Goal: Task Accomplishment & Management: Complete application form

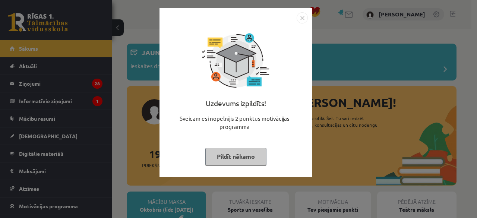
click at [223, 156] on button "Pildīt nākamo" at bounding box center [235, 156] width 61 height 17
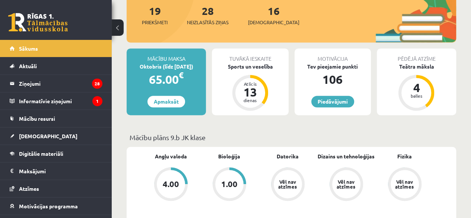
scroll to position [140, 0]
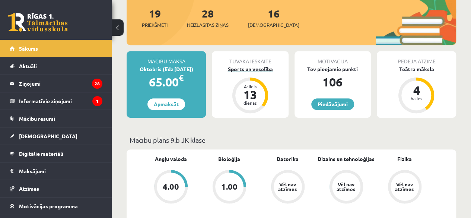
click at [261, 70] on div "Sports un veselība" at bounding box center [250, 69] width 76 height 8
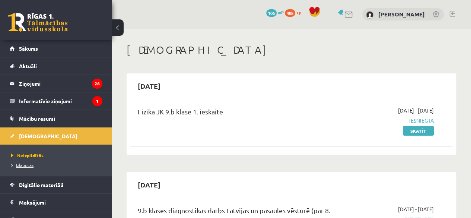
click at [25, 164] on span "Izlabotās" at bounding box center [22, 165] width 22 height 6
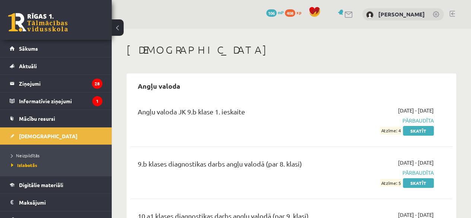
scroll to position [15, 0]
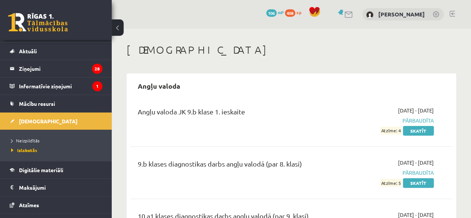
click at [452, 47] on h1 "[DEMOGRAPHIC_DATA]" at bounding box center [292, 50] width 330 height 13
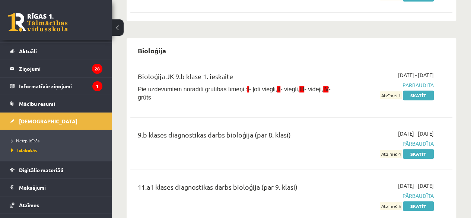
scroll to position [253, 0]
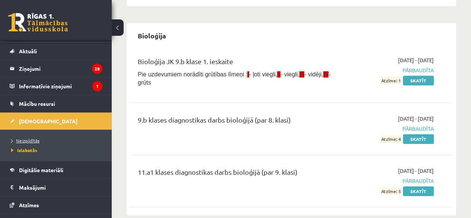
click at [34, 139] on span "Neizpildītās" at bounding box center [25, 140] width 28 height 6
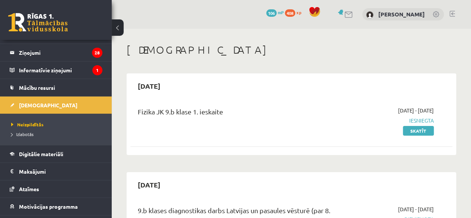
scroll to position [45, 0]
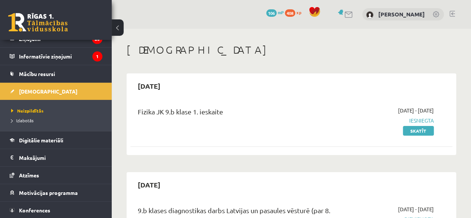
click at [428, 47] on h1 "[DEMOGRAPHIC_DATA]" at bounding box center [292, 50] width 330 height 13
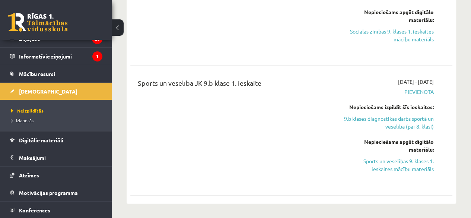
scroll to position [760, 0]
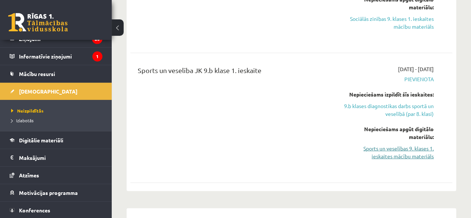
click at [378, 145] on link "Sports un veselības 9. klases 1. ieskaites mācību materiāls" at bounding box center [388, 153] width 91 height 16
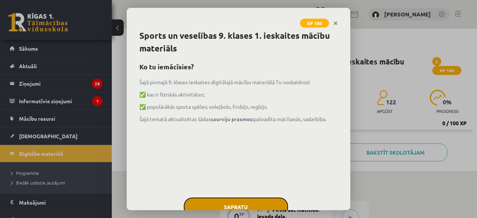
click at [265, 201] on button "Sapratu" at bounding box center [236, 206] width 104 height 19
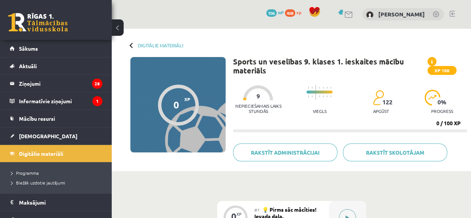
click at [342, 212] on button at bounding box center [347, 217] width 17 height 17
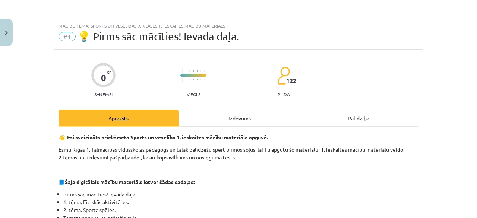
click at [242, 118] on div "Uzdevums" at bounding box center [238, 117] width 120 height 17
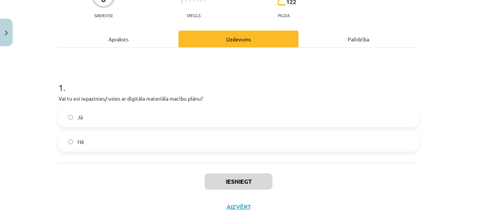
scroll to position [80, 0]
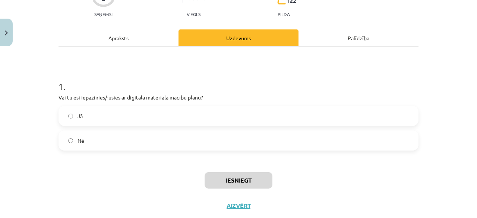
click at [350, 119] on label "Jā" at bounding box center [238, 116] width 358 height 19
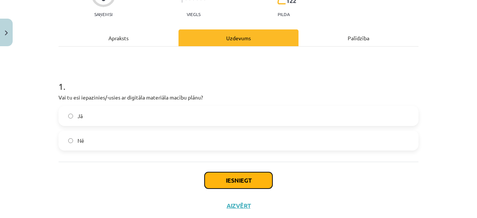
click at [254, 182] on button "Iesniegt" at bounding box center [238, 180] width 68 height 16
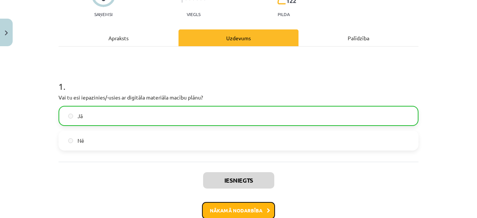
click at [245, 211] on button "Nākamā nodarbība" at bounding box center [238, 210] width 73 height 17
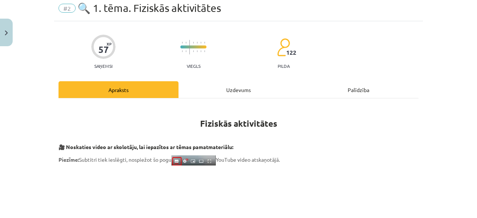
scroll to position [19, 0]
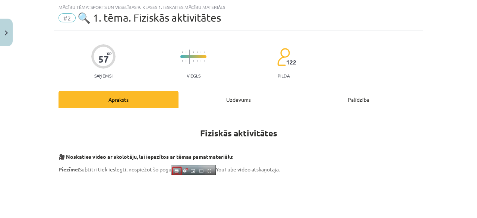
click at [235, 100] on div "Uzdevums" at bounding box center [238, 99] width 120 height 17
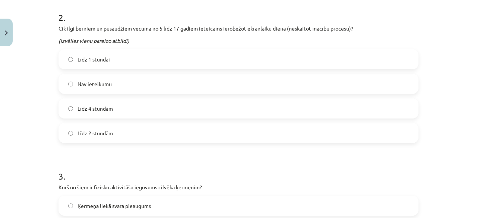
scroll to position [384, 0]
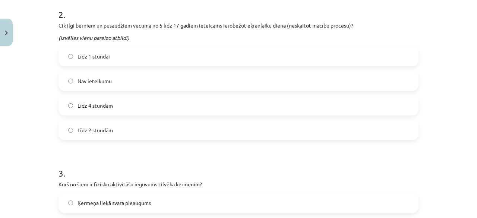
click at [352, 58] on label "Līdz 1 stundai" at bounding box center [238, 56] width 358 height 19
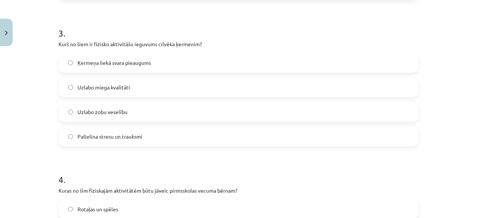
scroll to position [523, 0]
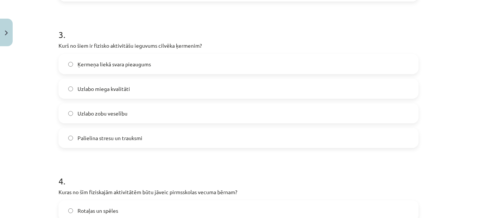
click at [351, 69] on label "Ķermeņa liekā svara pieaugums" at bounding box center [238, 64] width 358 height 19
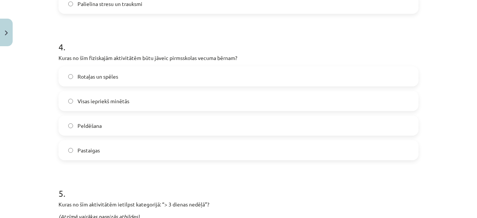
scroll to position [660, 0]
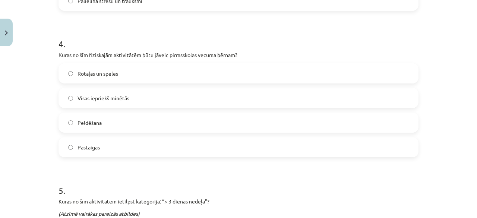
click at [307, 75] on label "Rotaļas un spēles" at bounding box center [238, 73] width 358 height 19
click at [300, 90] on label "Visas iepriekš minētās" at bounding box center [238, 98] width 358 height 19
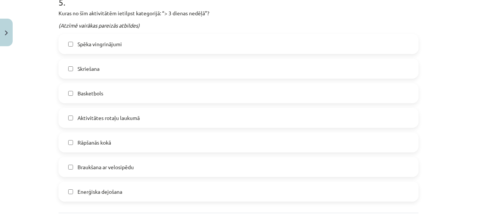
scroll to position [847, 0]
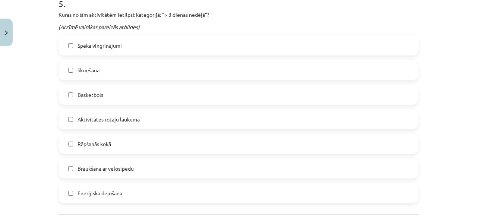
click at [320, 167] on label "Braukšana ar velosipēdu" at bounding box center [238, 168] width 358 height 19
click at [348, 66] on label "Skriešana" at bounding box center [238, 70] width 358 height 19
click at [307, 191] on label "Enerģiska dejošana" at bounding box center [238, 193] width 358 height 19
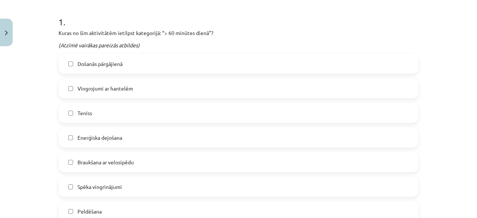
scroll to position [171, 0]
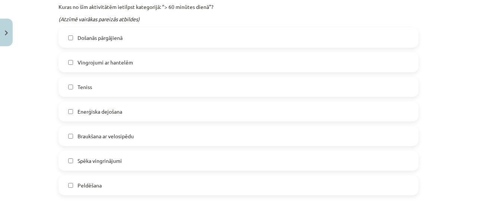
click at [368, 181] on label "Peldēšana" at bounding box center [238, 185] width 358 height 19
click at [351, 66] on label "Vingrojumi ar hantelēm" at bounding box center [238, 62] width 358 height 19
click at [339, 110] on label "Enerģiska dejošana" at bounding box center [238, 111] width 358 height 19
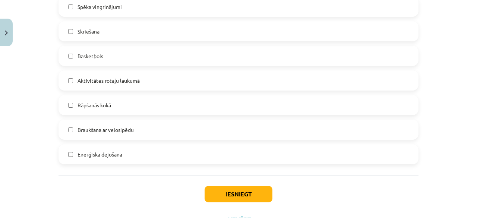
scroll to position [918, 0]
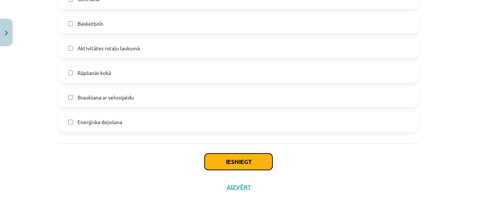
click at [241, 158] on button "Iesniegt" at bounding box center [238, 161] width 68 height 16
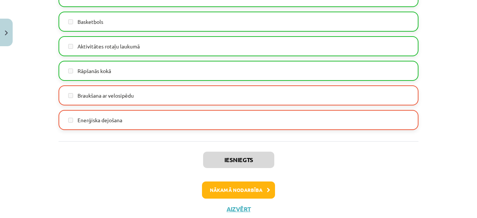
scroll to position [941, 0]
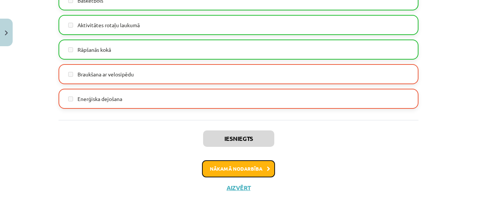
click at [248, 168] on button "Nākamā nodarbība" at bounding box center [238, 168] width 73 height 17
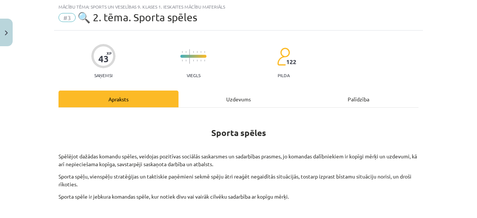
scroll to position [19, 0]
click at [234, 98] on div "Uzdevums" at bounding box center [238, 99] width 120 height 17
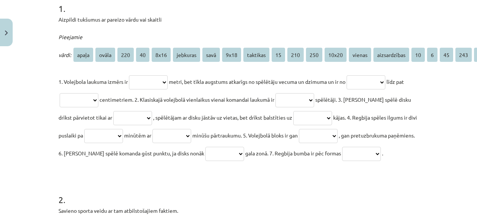
scroll to position [150, 0]
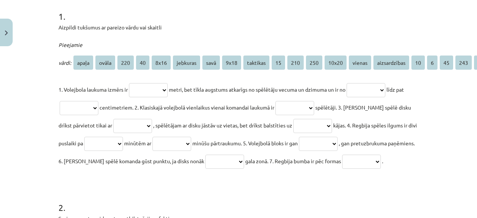
click at [153, 91] on select "**********" at bounding box center [148, 90] width 39 height 14
click at [156, 74] on div "**********" at bounding box center [238, 103] width 360 height 134
click at [148, 88] on select "**********" at bounding box center [148, 90] width 39 height 14
select select "****"
click at [129, 83] on select "**********" at bounding box center [148, 90] width 39 height 14
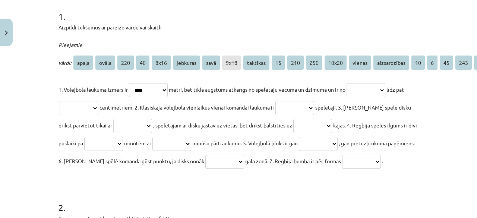
click at [385, 89] on select "**********" at bounding box center [365, 90] width 39 height 14
select select "***"
click at [354, 83] on select "**********" at bounding box center [365, 90] width 39 height 14
click at [82, 110] on select "**********" at bounding box center [79, 108] width 39 height 14
select select "***"
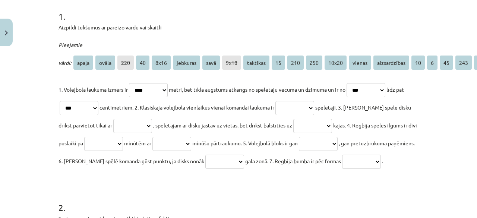
click at [66, 101] on select "**********" at bounding box center [79, 108] width 39 height 14
click at [302, 109] on select "**********" at bounding box center [294, 108] width 39 height 14
select select "*"
click at [289, 101] on select "**********" at bounding box center [294, 108] width 39 height 14
click at [140, 123] on select "**********" at bounding box center [132, 126] width 39 height 14
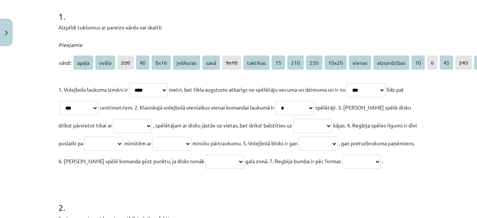
select select "*********"
click at [113, 119] on select "**********" at bounding box center [132, 126] width 39 height 14
click at [320, 124] on select "**********" at bounding box center [312, 126] width 39 height 14
select select "******"
click at [299, 119] on select "**********" at bounding box center [312, 126] width 39 height 14
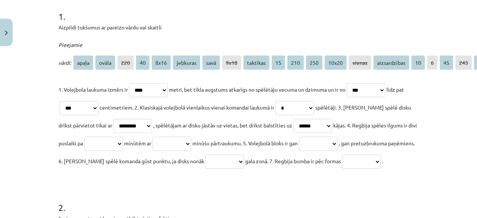
click at [123, 143] on select "**********" at bounding box center [103, 144] width 39 height 14
select select "**"
click at [114, 137] on select "**********" at bounding box center [103, 144] width 39 height 14
click at [191, 139] on select "**********" at bounding box center [171, 144] width 39 height 14
select select "**"
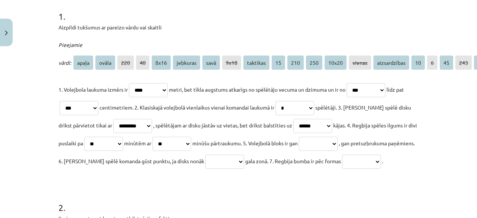
click at [189, 137] on select "**********" at bounding box center [171, 144] width 39 height 14
click at [337, 141] on select "**********" at bounding box center [318, 144] width 39 height 14
select select "**********"
click at [337, 137] on select "**********" at bounding box center [318, 144] width 39 height 14
click at [244, 165] on select "**********" at bounding box center [224, 162] width 39 height 14
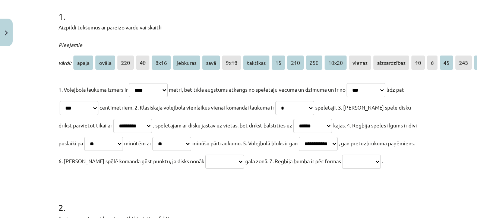
select select "********"
click at [244, 155] on select "**********" at bounding box center [224, 162] width 39 height 14
click at [342, 169] on select "**********" at bounding box center [361, 162] width 39 height 14
select select "*****"
click at [342, 169] on select "**********" at bounding box center [361, 162] width 39 height 14
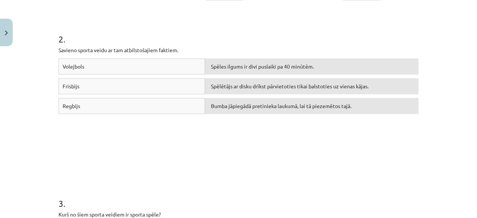
scroll to position [312, 0]
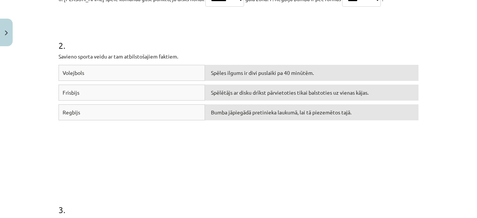
click at [222, 81] on div "Spēles ilgums ir divi puslaiki pa 40 minūtēm." at bounding box center [311, 73] width 213 height 16
drag, startPoint x: 222, startPoint y: 87, endPoint x: 221, endPoint y: 91, distance: 4.6
click at [222, 76] on span "Spēles ilgums ir divi puslaiki pa 40 minūtēm." at bounding box center [262, 72] width 103 height 7
click at [161, 81] on div "Volejbols" at bounding box center [131, 73] width 146 height 16
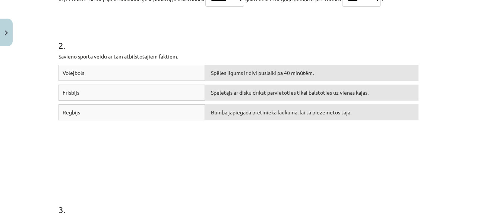
click at [233, 101] on div "Spēlētājs ar disku drīkst pārvietoties tikai balstoties uz vienas kājas." at bounding box center [311, 93] width 213 height 16
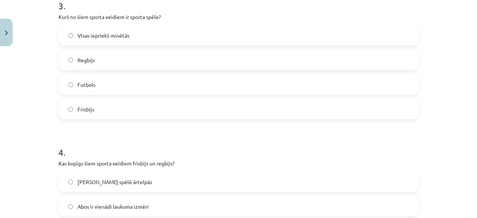
scroll to position [521, 0]
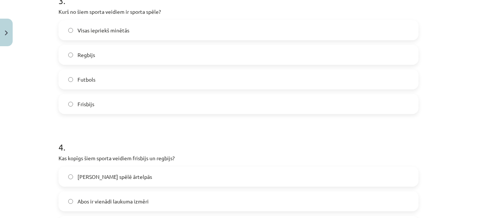
click at [275, 39] on label "Visas iepriekš minētās" at bounding box center [238, 30] width 358 height 19
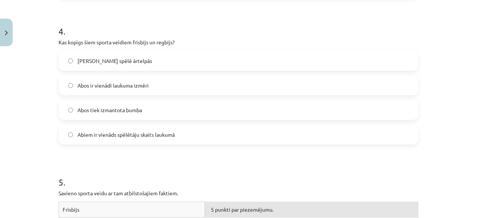
scroll to position [646, 0]
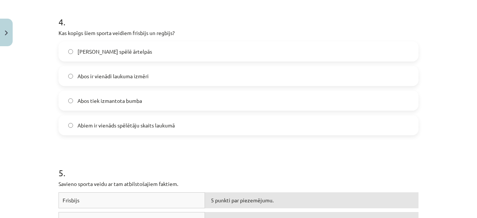
click at [367, 61] on label "Abus spēlē ārtelpās" at bounding box center [238, 51] width 358 height 19
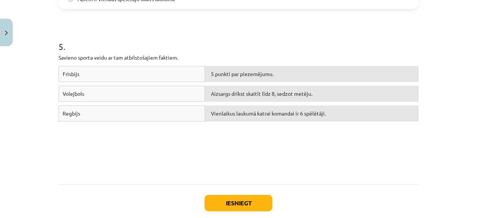
scroll to position [775, 0]
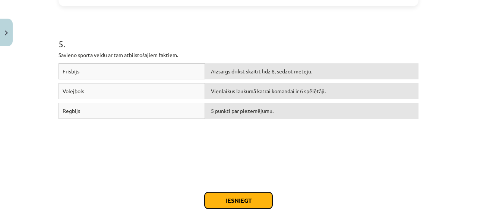
click at [237, 209] on button "Iesniegt" at bounding box center [238, 200] width 68 height 16
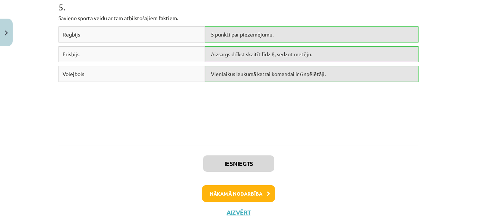
scroll to position [949, 0]
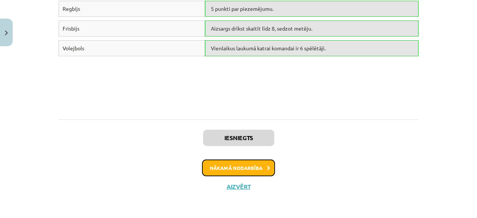
click at [265, 159] on button "Nākamā nodarbība" at bounding box center [238, 167] width 73 height 17
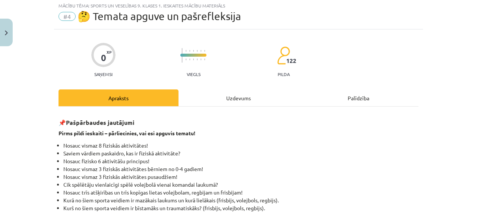
scroll to position [19, 0]
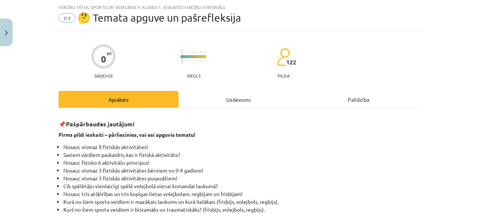
click at [244, 101] on div "Uzdevums" at bounding box center [238, 99] width 120 height 17
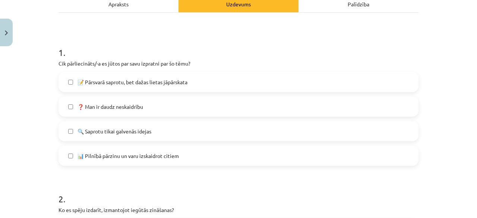
scroll to position [113, 0]
click at [367, 147] on label "📊 Pilnībā pārzinu un varu izskaidrot citiem" at bounding box center [238, 156] width 358 height 19
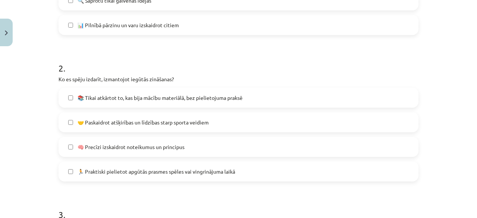
scroll to position [245, 0]
click at [394, 163] on label "🏃 Praktiski pielietot apgūtās prasmes spēles vai vingrinājuma laikā" at bounding box center [238, 170] width 358 height 19
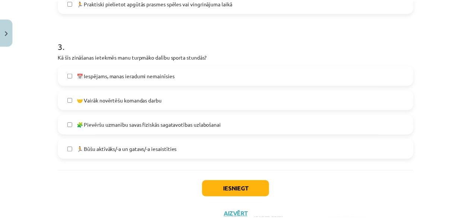
scroll to position [415, 0]
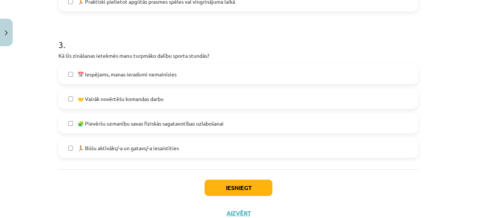
click at [350, 141] on label "🏃 Būšu aktīvāks/-a un gatavs/-a iesaistīties" at bounding box center [238, 148] width 358 height 19
click at [257, 189] on button "Iesniegt" at bounding box center [238, 188] width 68 height 16
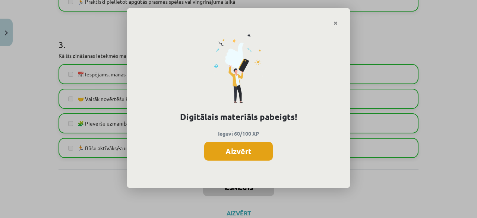
click at [245, 152] on button "Aizvērt" at bounding box center [238, 151] width 69 height 19
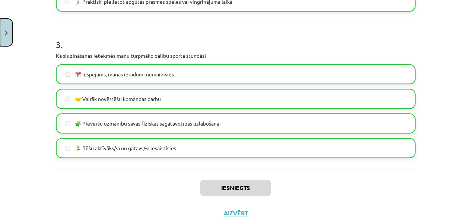
click at [3, 35] on button "Close" at bounding box center [6, 33] width 13 height 28
click at [3, 35] on div "Mācību tēma: Sports un veselības 9. klases 1. ieskaites mācību materiāls #4 🤔 T…" at bounding box center [235, 109] width 471 height 218
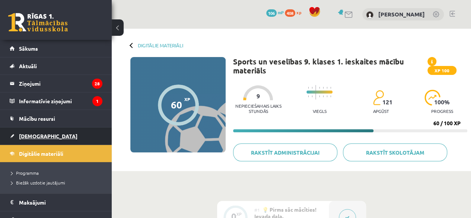
click at [40, 133] on span "[DEMOGRAPHIC_DATA]" at bounding box center [48, 136] width 58 height 7
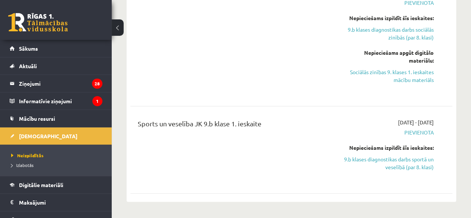
scroll to position [695, 0]
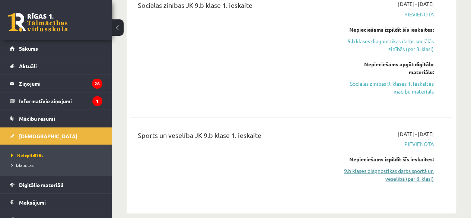
click at [395, 166] on link "9.b klases diagnostikas darbs sportā un veselībā (par 8. klasi)" at bounding box center [388, 174] width 91 height 16
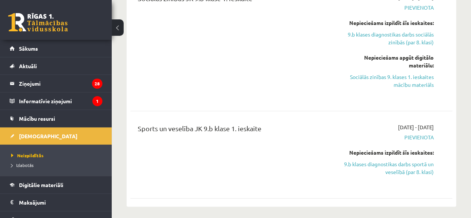
scroll to position [713, 0]
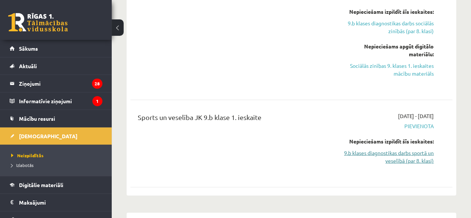
click at [394, 149] on link "9.b klases diagnostikas darbs sportā un veselībā (par 8. klasi)" at bounding box center [388, 157] width 91 height 16
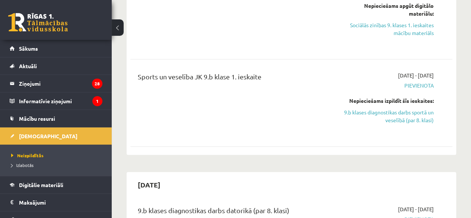
scroll to position [755, 0]
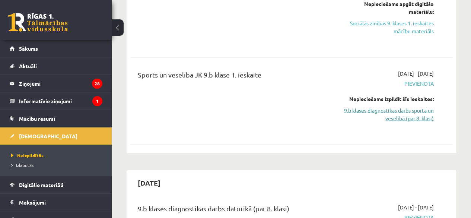
click at [430, 111] on link "9.b klases diagnostikas darbs sportā un veselībā (par 8. klasi)" at bounding box center [388, 115] width 91 height 16
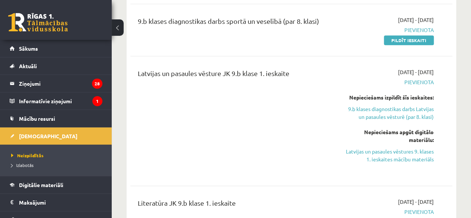
drag, startPoint x: 453, startPoint y: 118, endPoint x: 458, endPoint y: 120, distance: 5.1
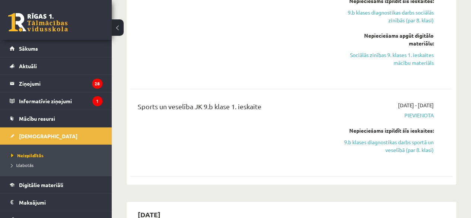
scroll to position [725, 0]
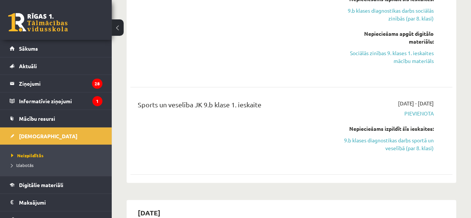
click at [422, 143] on div "2025-09-16 - 2025-09-30 Pievienota Nepieciešams izpildīt šīs ieskaites: 9.b kla…" at bounding box center [388, 130] width 102 height 63
click at [420, 139] on link "9.b klases diagnostikas darbs sportā un veselībā (par 8. klasi)" at bounding box center [388, 144] width 91 height 16
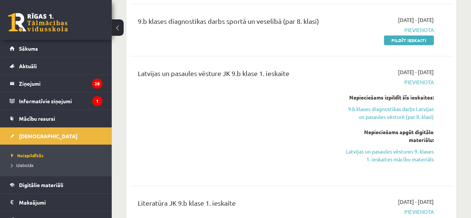
drag, startPoint x: 420, startPoint y: 139, endPoint x: 267, endPoint y: 44, distance: 179.6
click at [420, 147] on link "Latvijas un pasaules vēstures 9. klases 1. ieskaites mācību materiāls" at bounding box center [388, 155] width 91 height 16
click at [290, 90] on div "Latvijas un pasaules vēsture JK 9.b klase 1. ieskaite" at bounding box center [234, 120] width 205 height 105
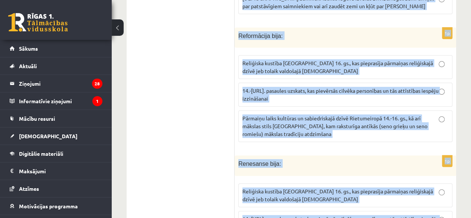
scroll to position [2987, 0]
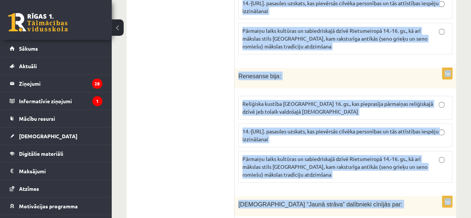
drag, startPoint x: 239, startPoint y: 42, endPoint x: 327, endPoint y: 235, distance: 212.3
copy form "Lor ip DOLORSITAME? consectet, adi elitsedd eiu tempo incidi ut lab etdolo magn…"
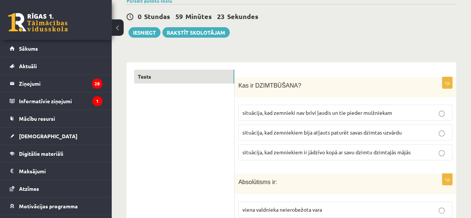
scroll to position [60, 0]
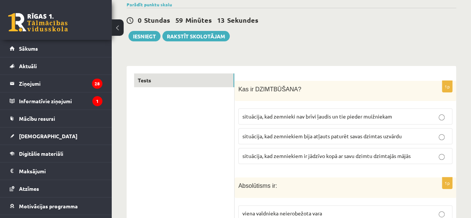
click at [295, 116] on span "situācija, kad zemnieki nav brīvi ļaudis un tie pieder muižniekam" at bounding box center [317, 116] width 150 height 7
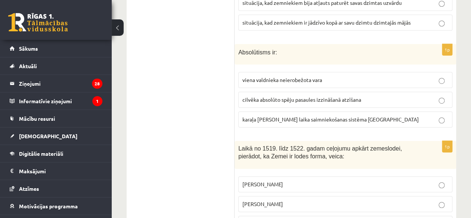
scroll to position [194, 0]
click at [278, 79] on span "viena valdnieka neierobežota vara" at bounding box center [282, 79] width 80 height 7
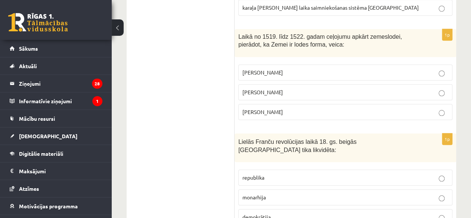
scroll to position [314, 0]
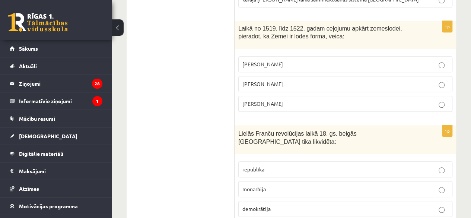
click at [264, 100] on span "Fernans Magelāns" at bounding box center [262, 103] width 41 height 7
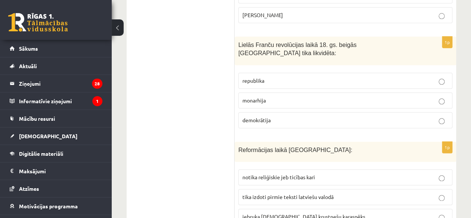
scroll to position [403, 0]
click at [264, 96] on span "monarhija" at bounding box center [253, 99] width 23 height 7
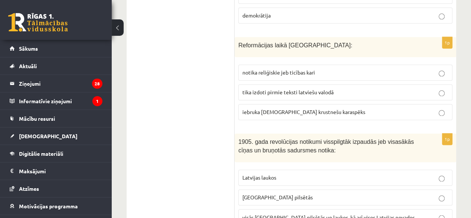
scroll to position [507, 0]
click at [311, 88] on p "tika izdoti pirmie teksti latviešu valodā" at bounding box center [345, 92] width 206 height 8
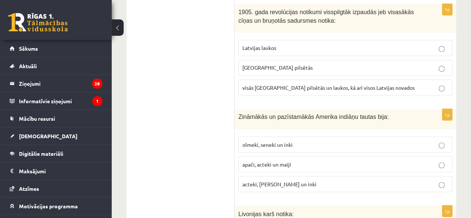
scroll to position [641, 0]
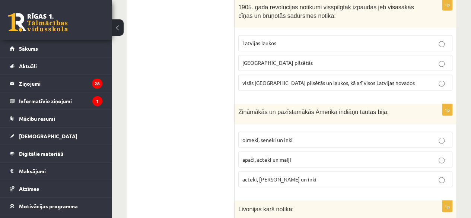
click at [296, 39] on p "Latvijas laukos" at bounding box center [345, 43] width 206 height 8
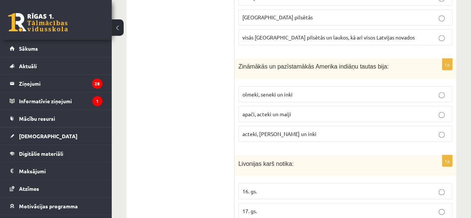
scroll to position [701, 0]
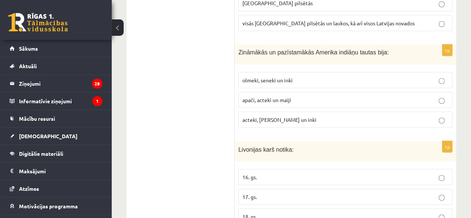
click at [259, 116] on span "acteki, maiji un inki" at bounding box center [279, 119] width 74 height 7
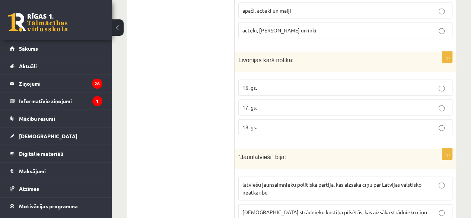
scroll to position [790, 0]
click at [320, 83] on p "16. gs." at bounding box center [345, 87] width 206 height 8
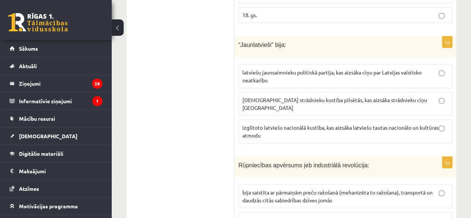
scroll to position [909, 0]
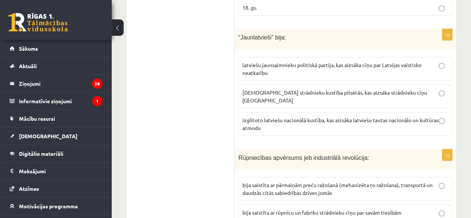
click at [305, 112] on label "izglītoto latviešu nacionālā kustība, kas aizsāka latviešu tautas nacionālo un …" at bounding box center [345, 124] width 214 height 24
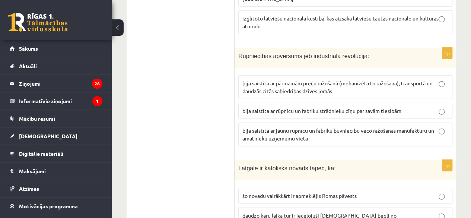
scroll to position [1014, 0]
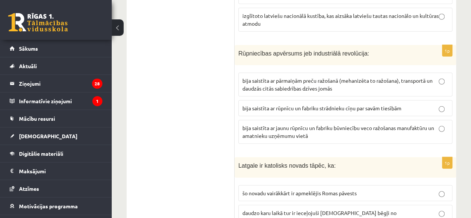
click at [362, 77] on span "bija saistīta ar pārmaiņām preču ražošanā (mehanizēta to ražošana), transportā …" at bounding box center [337, 84] width 190 height 15
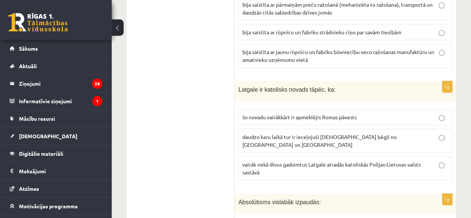
scroll to position [1103, 0]
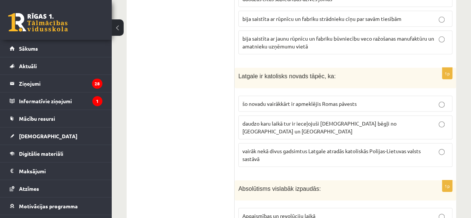
click at [288, 147] on p "vairāk nekā divus gadsimtus Latgale atradās katoliskās Polijas-Lietuvas valsts …" at bounding box center [345, 155] width 206 height 16
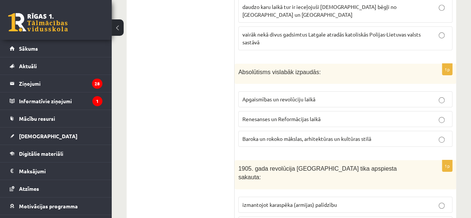
scroll to position [1222, 0]
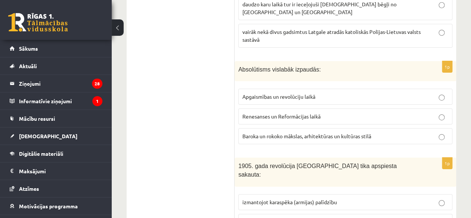
click at [282, 133] on span "Baroka un rokoko mākslas, arhitektūras un kultūras stilā" at bounding box center [306, 136] width 129 height 7
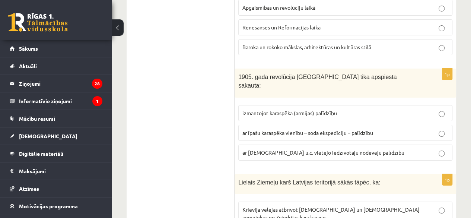
scroll to position [1312, 0]
click at [324, 129] on span "ar īpašu karaspēka vienību – soda ekspedīciju – palīdzību" at bounding box center [307, 132] width 131 height 7
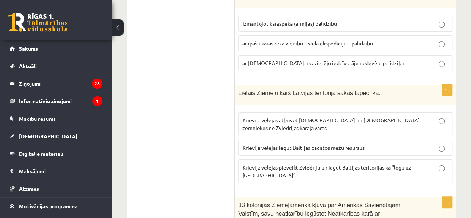
scroll to position [1416, 0]
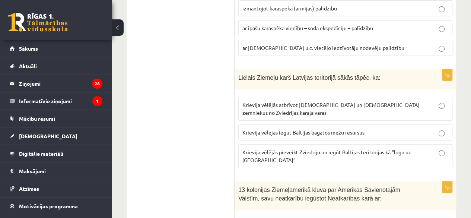
click at [311, 149] on span "Krievija vēlējās pieveikt Zviedriju un iegūt Baltijas teritorijas kā “logu uz E…" at bounding box center [326, 156] width 169 height 15
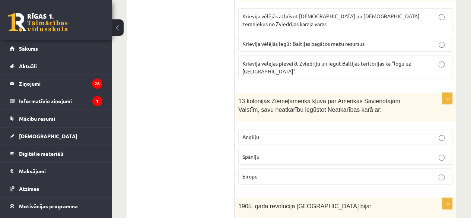
scroll to position [1505, 0]
click at [460, 106] on div "9.b klases diagnosticējošais darbs Latvijas un pasaules vēsturē par 8. klases m…" at bounding box center [291, 155] width 359 height 3265
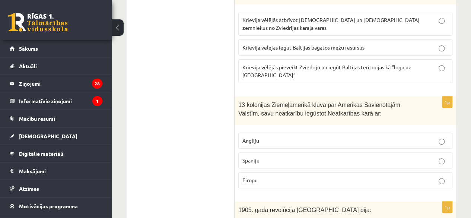
scroll to position [1520, 0]
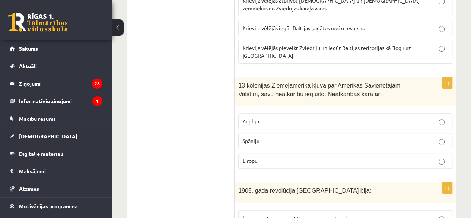
click at [286, 117] on p "Angliju" at bounding box center [345, 121] width 206 height 8
click at [466, 123] on div "9.b klases diagnosticējošais darbs Latvijas un pasaules vēsturē par 8. klases m…" at bounding box center [291, 140] width 359 height 3265
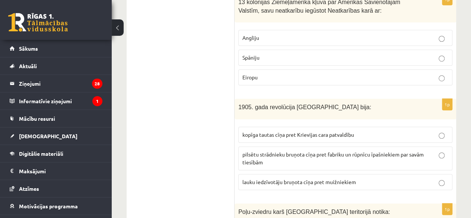
scroll to position [1610, 0]
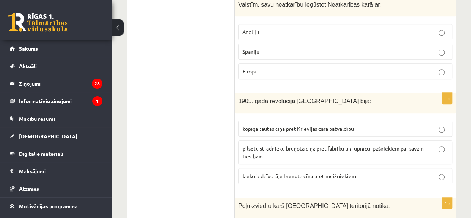
click at [319, 121] on label "kopīga tautas cīņa pret Krievijas cara patvaldību" at bounding box center [345, 129] width 214 height 16
click at [467, 132] on div "9.b klases diagnosticējošais darbs Latvijas un pasaules vēsturē par 8. klases m…" at bounding box center [291, 51] width 359 height 3265
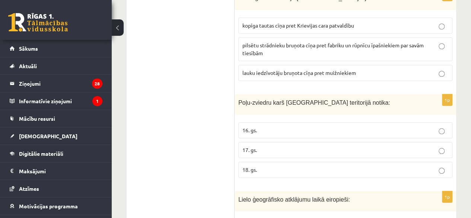
scroll to position [1714, 0]
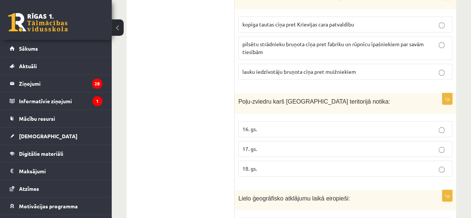
click at [283, 145] on p "17. gs." at bounding box center [345, 149] width 206 height 8
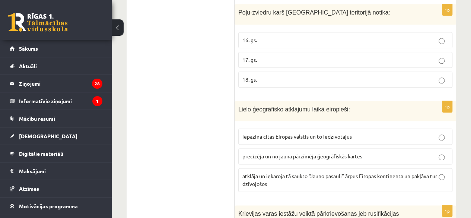
scroll to position [1803, 0]
click at [268, 172] on span "atklāja un iekaroja tā saukto “Jauno pasauli” ārpus Eiropas kontinenta un pakļā…" at bounding box center [339, 179] width 195 height 15
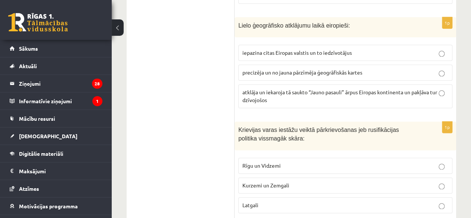
scroll to position [1893, 0]
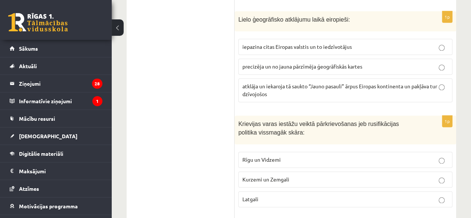
click at [250, 196] on span "Latgali" at bounding box center [250, 199] width 16 height 7
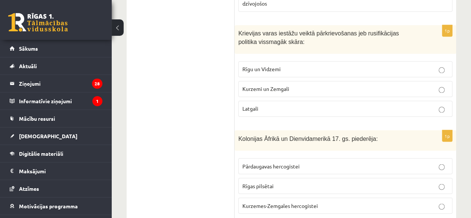
scroll to position [1997, 0]
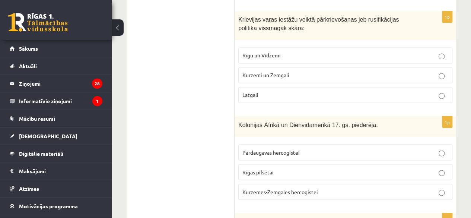
click at [282, 188] on span "Kurzemes-Zemgales hercogistei" at bounding box center [280, 191] width 76 height 7
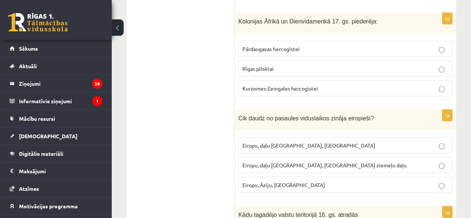
scroll to position [2078, 0]
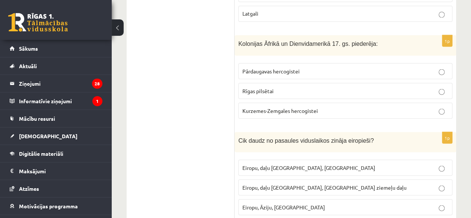
click at [296, 179] on label "Eiropu, daļu Āzijas, Āfrikas ziemeļu daļu" at bounding box center [345, 187] width 214 height 16
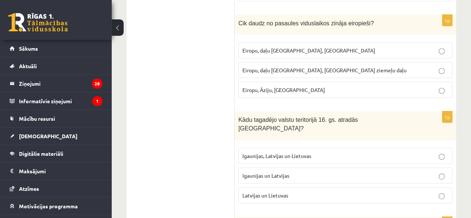
scroll to position [2197, 0]
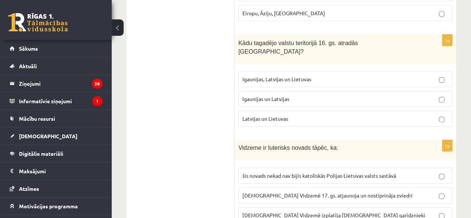
scroll to position [2257, 0]
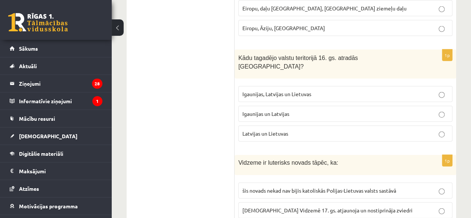
click at [314, 106] on label "Igaunijas un Latvijas" at bounding box center [345, 114] width 214 height 16
click at [306, 182] on label "šis novads nekad nav bijis katoliskās Polijas-Lietuvas valsts sastāvā" at bounding box center [345, 190] width 214 height 16
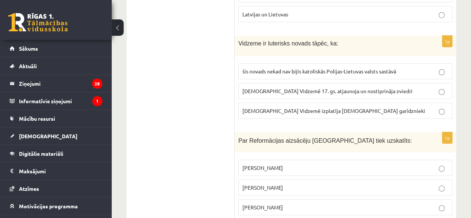
scroll to position [2376, 0]
click at [280, 184] on p "Mārtiņš Luters" at bounding box center [345, 188] width 206 height 8
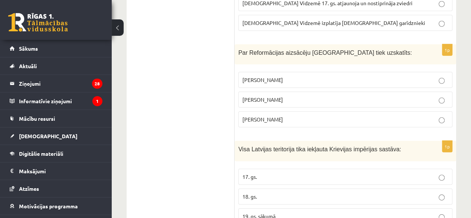
scroll to position [2465, 0]
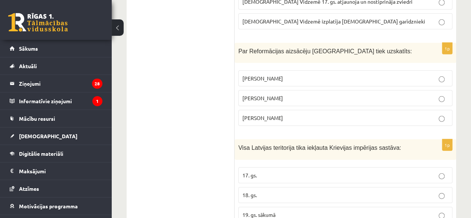
click at [270, 191] on p "18. gs." at bounding box center [345, 195] width 206 height 8
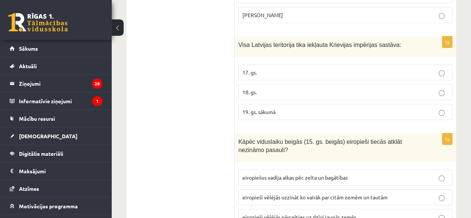
scroll to position [2570, 0]
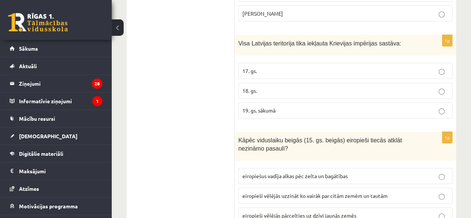
click at [286, 188] on label "eiropieši vēlējās uzzināt ko vairāk par citām zemēm un tautām" at bounding box center [345, 196] width 214 height 16
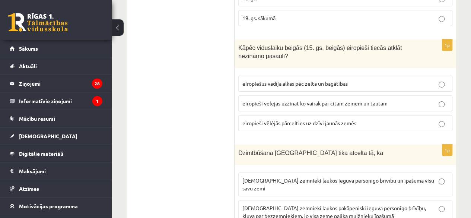
scroll to position [2674, 0]
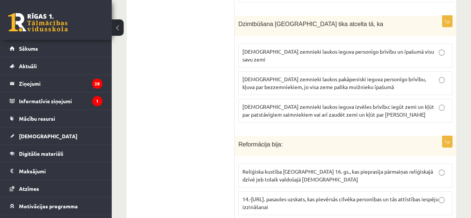
scroll to position [2793, 0]
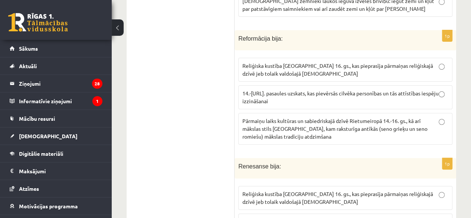
scroll to position [2912, 0]
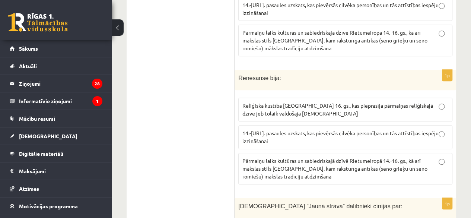
scroll to position [2987, 0]
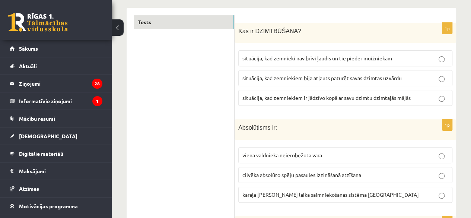
scroll to position [0, 0]
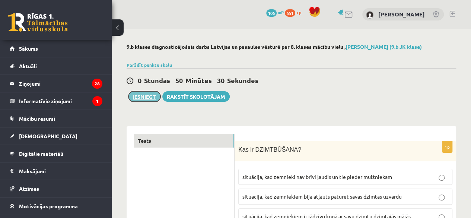
click at [146, 92] on button "Iesniegt" at bounding box center [144, 96] width 32 height 10
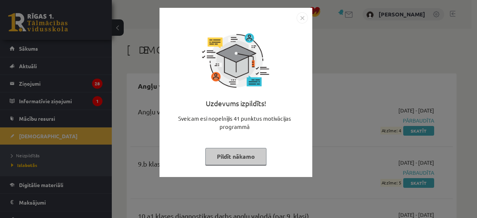
click at [248, 164] on button "Pildīt nākamo" at bounding box center [235, 156] width 61 height 17
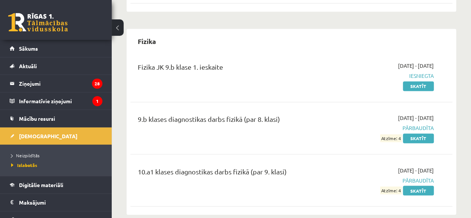
scroll to position [551, 0]
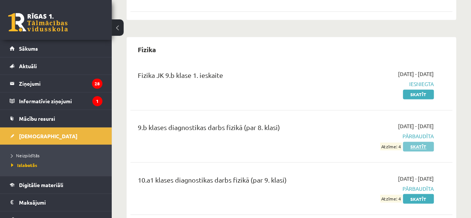
click at [423, 142] on link "Skatīt" at bounding box center [418, 147] width 31 height 10
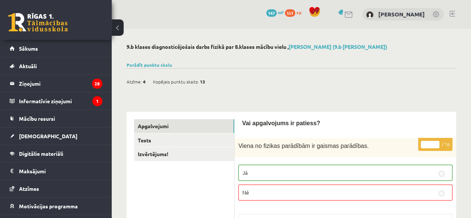
click at [118, 29] on button at bounding box center [118, 27] width 12 height 16
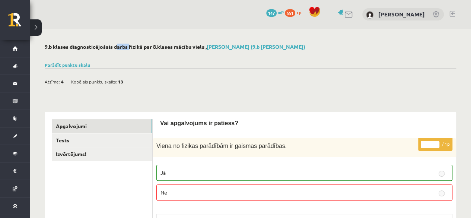
click at [135, 75] on div "Atzīme: 4 Kopējais punktu skaits: 13" at bounding box center [251, 77] width 412 height 19
click at [37, 25] on button at bounding box center [36, 27] width 12 height 16
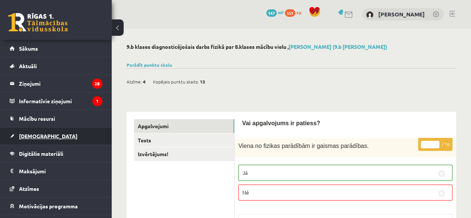
click at [33, 134] on span "[DEMOGRAPHIC_DATA]" at bounding box center [48, 136] width 58 height 7
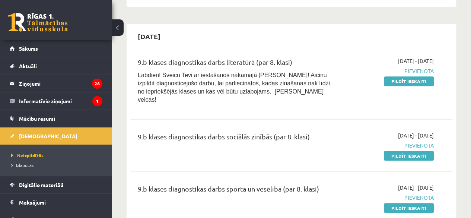
scroll to position [149, 0]
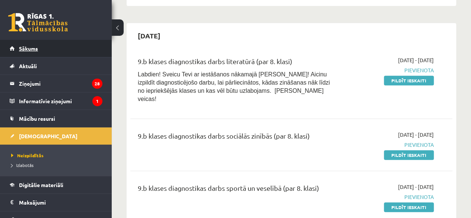
click at [48, 43] on link "Sākums" at bounding box center [56, 48] width 93 height 17
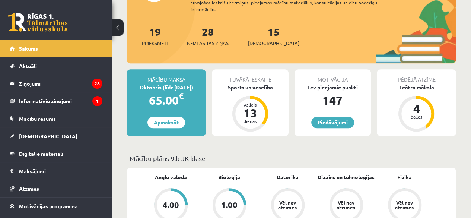
scroll to position [120, 0]
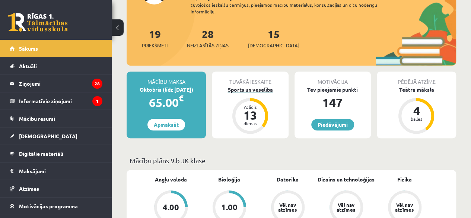
click at [257, 88] on div "Sports un veselība" at bounding box center [250, 90] width 76 height 8
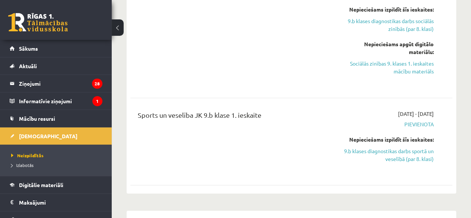
scroll to position [641, 0]
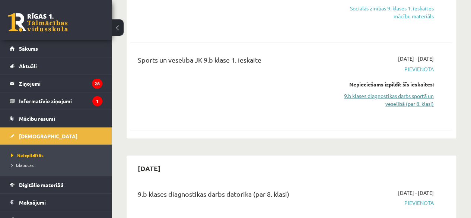
click at [375, 92] on link "9.b klases diagnostikas darbs sportā un veselībā (par 8. klasi)" at bounding box center [388, 100] width 91 height 16
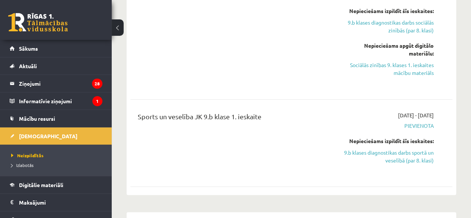
scroll to position [599, 0]
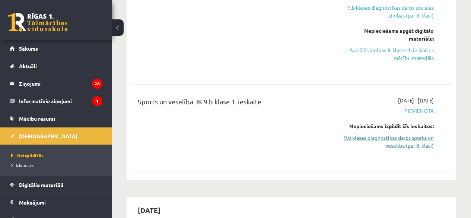
click at [428, 134] on link "9.b klases diagnostikas darbs sportā un veselībā (par 8. klasi)" at bounding box center [388, 141] width 91 height 16
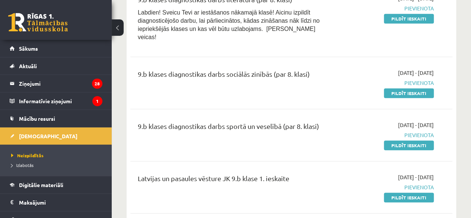
scroll to position [212, 0]
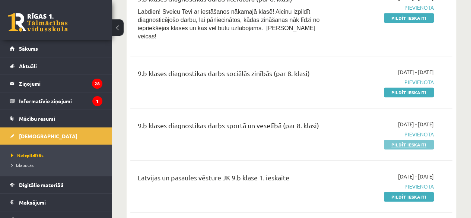
click at [422, 140] on link "Pildīt ieskaiti" at bounding box center [409, 145] width 50 height 10
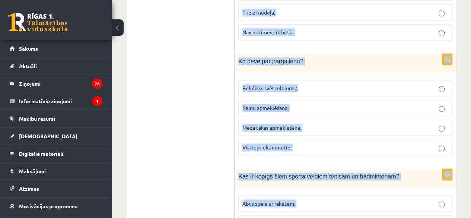
scroll to position [3378, 0]
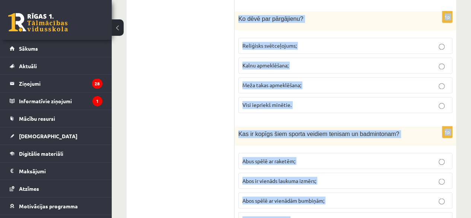
drag, startPoint x: 239, startPoint y: 50, endPoint x: 329, endPoint y: 204, distance: 178.9
copy form "Lor ip dolors amet consec adipisc elitsedd ei temporinci? Utla etdol ma aliqua …"
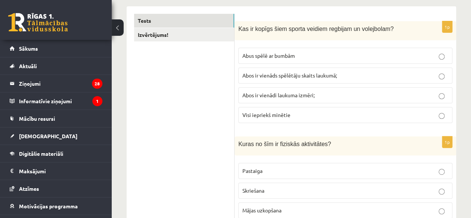
scroll to position [137, 0]
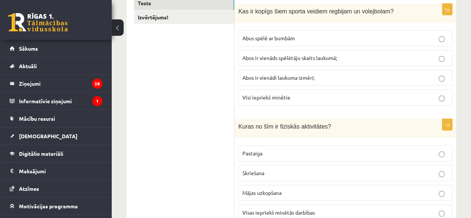
click at [433, 38] on p "Abus spēlē ar bumbām" at bounding box center [345, 38] width 206 height 8
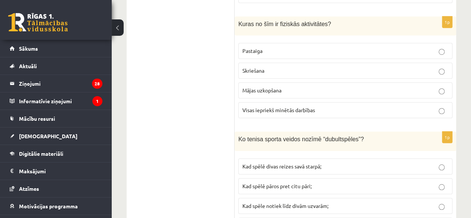
scroll to position [235, 0]
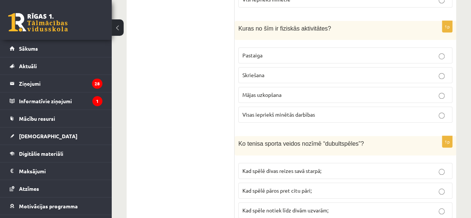
click at [265, 114] on span "Visas iepriekš minētās darbības" at bounding box center [278, 114] width 73 height 7
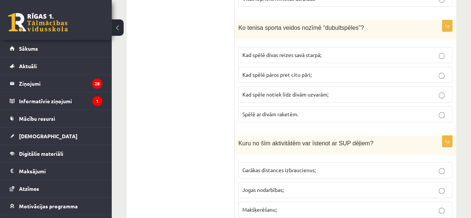
scroll to position [360, 0]
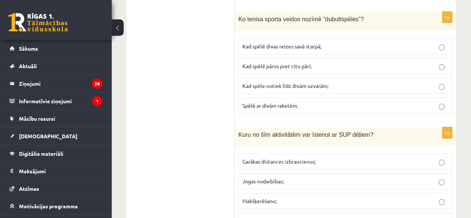
click at [294, 63] on span "Kad spēlē pāros pret citu pāri;" at bounding box center [276, 66] width 69 height 7
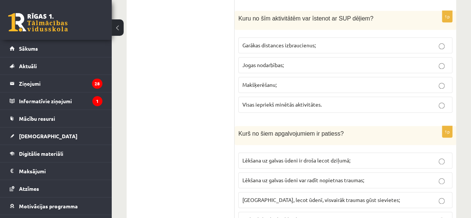
scroll to position [479, 0]
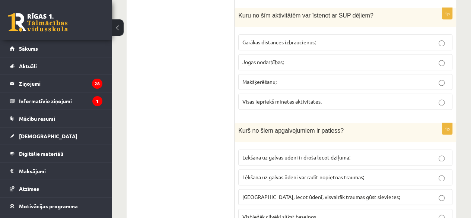
click at [273, 99] on span "Visas iepriekš minētās aktivitātes." at bounding box center [281, 101] width 79 height 7
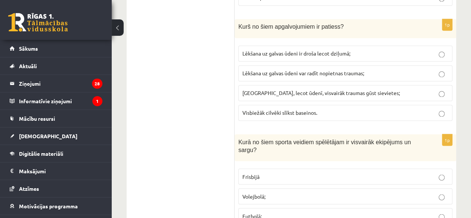
scroll to position [583, 0]
click at [258, 69] on span "Lēkšana uz galvas ūdeni var radīt nopietnas traumas;" at bounding box center [303, 72] width 122 height 7
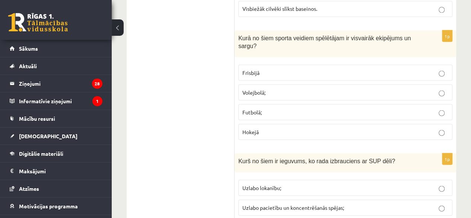
scroll to position [687, 0]
click at [267, 127] on p "Hokejā" at bounding box center [345, 131] width 206 height 8
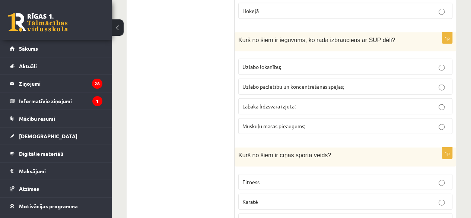
scroll to position [816, 0]
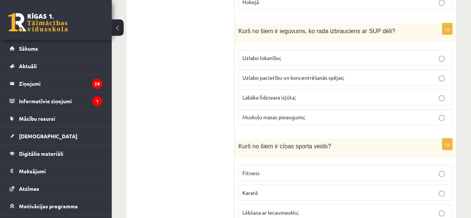
click at [287, 94] on span "Labāka līdzsvara izjūta;" at bounding box center [268, 97] width 53 height 7
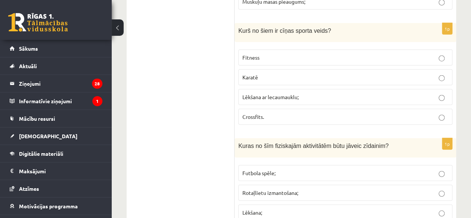
scroll to position [936, 0]
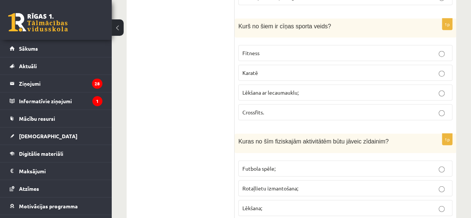
click at [278, 69] on p "Karatē" at bounding box center [345, 73] width 206 height 8
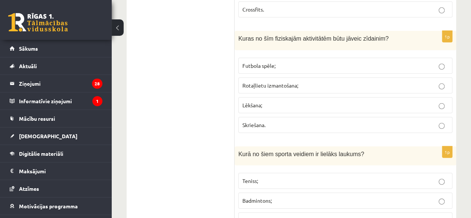
scroll to position [1048, 0]
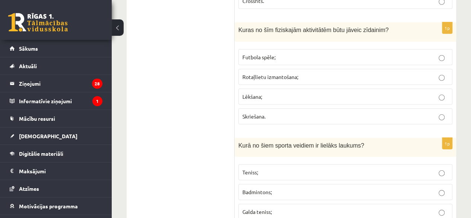
click at [272, 73] on p "Rotaļlietu izmantošana;" at bounding box center [345, 77] width 206 height 8
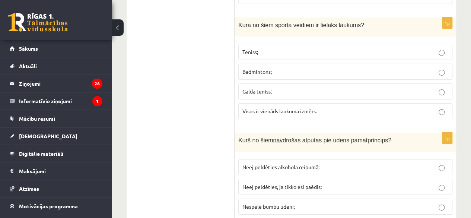
scroll to position [1163, 0]
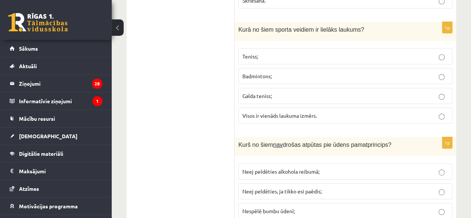
click at [287, 53] on p "Teniss;" at bounding box center [345, 57] width 206 height 8
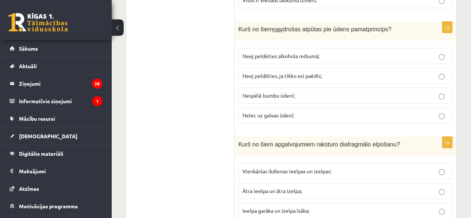
scroll to position [1283, 0]
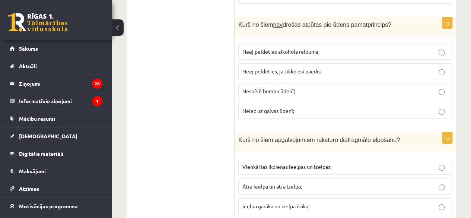
click at [251, 88] on span "Nespēlē bumbu ūdenī;" at bounding box center [268, 91] width 53 height 7
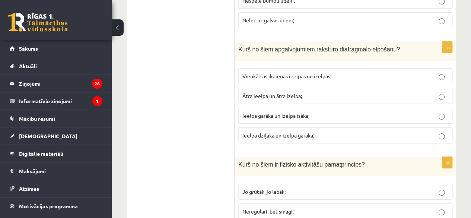
scroll to position [1388, 0]
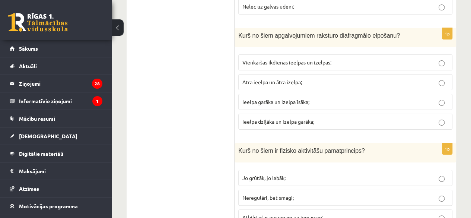
click at [293, 114] on label "Ieelpa dziļāka un izelpa garāka;" at bounding box center [345, 122] width 214 height 16
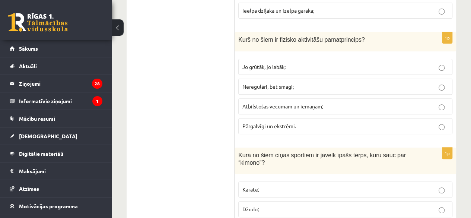
scroll to position [1503, 0]
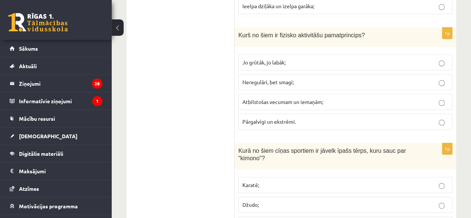
click at [261, 98] on span "Atbilstošas vecumam un iemaņām;" at bounding box center [282, 101] width 81 height 7
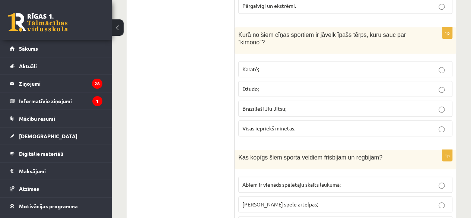
scroll to position [1623, 0]
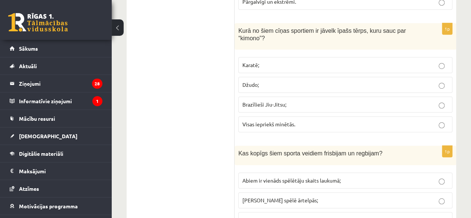
click at [274, 116] on label "Visas iepriekš minētās." at bounding box center [345, 124] width 214 height 16
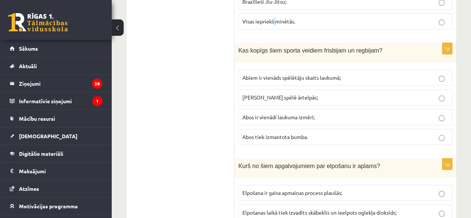
scroll to position [1743, 0]
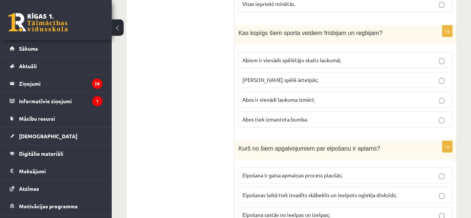
click at [466, 119] on div "**********" at bounding box center [291, 87] width 359 height 3605
click at [257, 116] on span "Abos tiek izmantota bumba." at bounding box center [275, 119] width 66 height 7
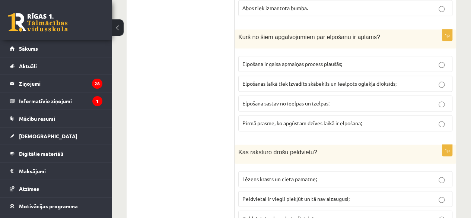
scroll to position [1859, 0]
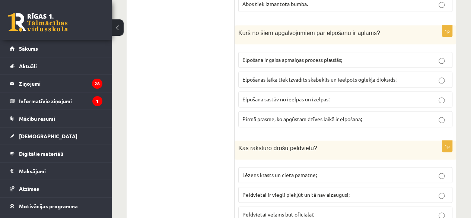
click at [264, 76] on span "Elpošanas laikā tiek izvadīts skābeklis un ieelpots oglekļa dioksīds;" at bounding box center [319, 79] width 154 height 7
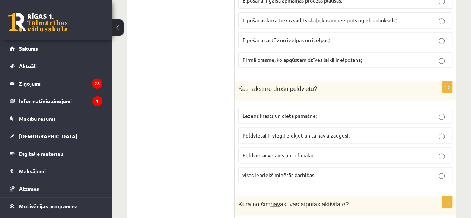
scroll to position [1931, 0]
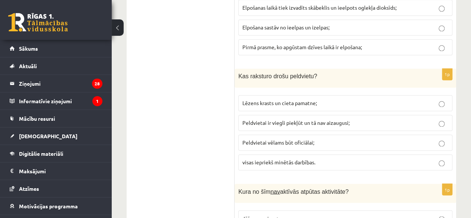
click at [419, 115] on label "Peldvietai ir viegli piekļūt un tā nav aizaugusi;" at bounding box center [345, 123] width 214 height 16
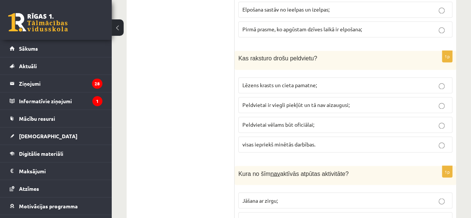
scroll to position [1940, 0]
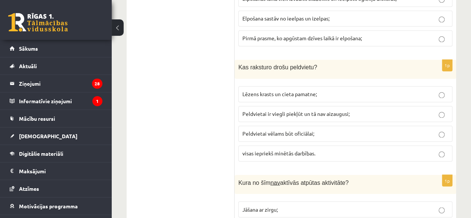
click at [410, 145] on label "visas iepriekš minētās darbības." at bounding box center [345, 153] width 214 height 16
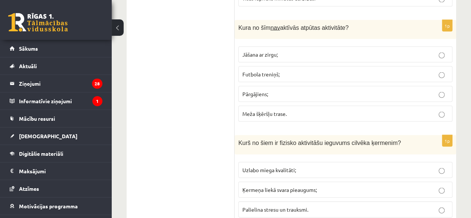
scroll to position [2103, 0]
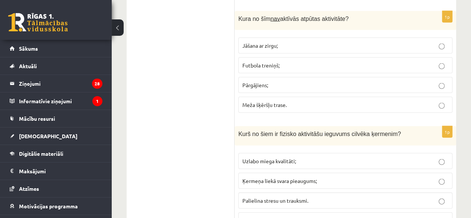
click at [281, 96] on label "Meža šķēršļu trase." at bounding box center [345, 104] width 214 height 16
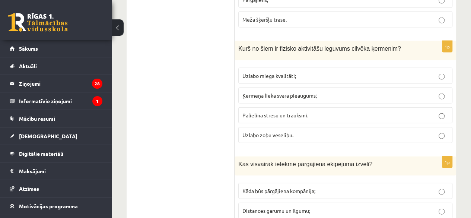
scroll to position [2201, 0]
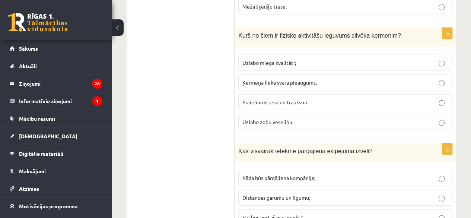
click at [293, 59] on span "Uzlabo miega kvalitāti;" at bounding box center [269, 62] width 54 height 7
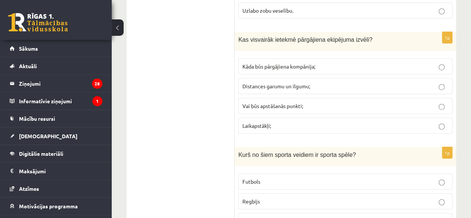
scroll to position [2304, 0]
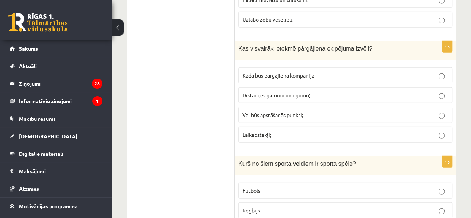
click at [269, 87] on label "Distances garumu un ilgumu;" at bounding box center [345, 95] width 214 height 16
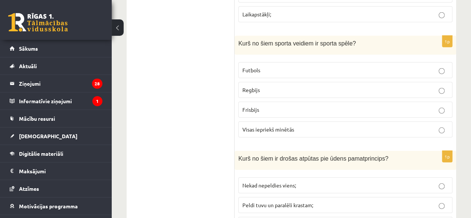
scroll to position [2433, 0]
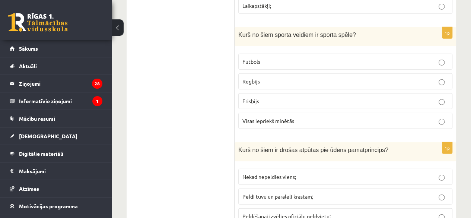
click at [303, 117] on p "Visas iepriekš minētās" at bounding box center [345, 121] width 206 height 8
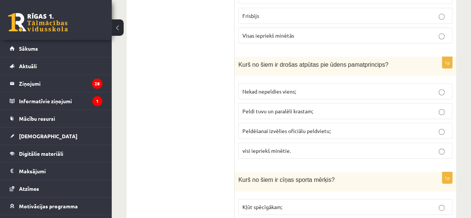
scroll to position [2540, 0]
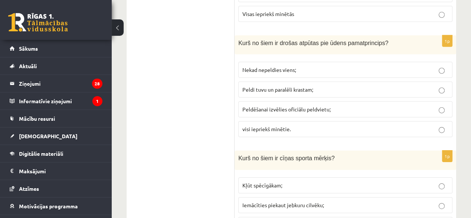
click at [266, 126] on span "visi iepriekš minētie." at bounding box center [266, 129] width 48 height 7
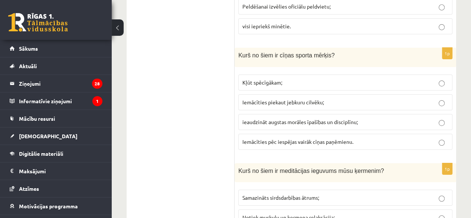
scroll to position [2668, 0]
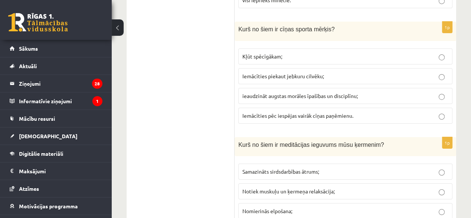
click at [269, 92] on span "ieaudzināt augstas morāles īpašības un disciplīnu;" at bounding box center [299, 95] width 115 height 7
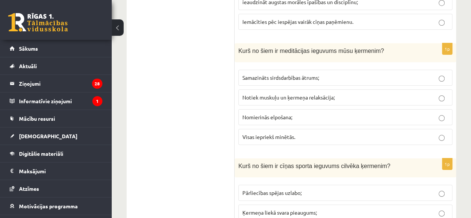
scroll to position [2766, 0]
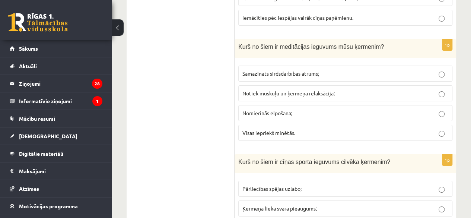
click at [277, 129] on span "Visas iepriekš minētās." at bounding box center [268, 132] width 53 height 7
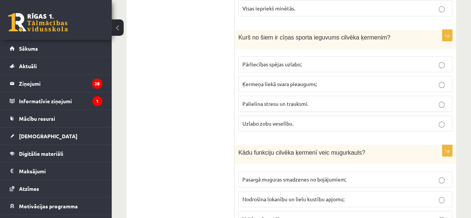
scroll to position [2900, 0]
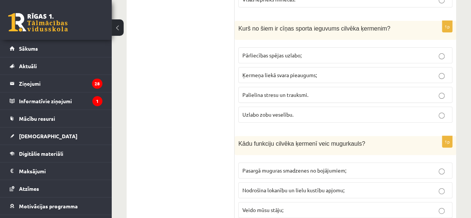
click at [267, 51] on p "Pārliecības spējas uzlabo;" at bounding box center [345, 55] width 206 height 8
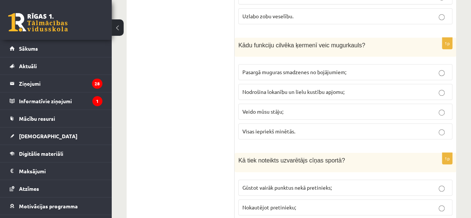
scroll to position [3002, 0]
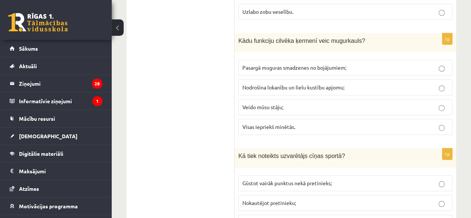
click at [293, 123] on span "Visas iepriekš minētās." at bounding box center [268, 126] width 53 height 7
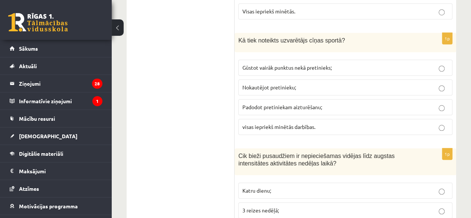
scroll to position [3127, 0]
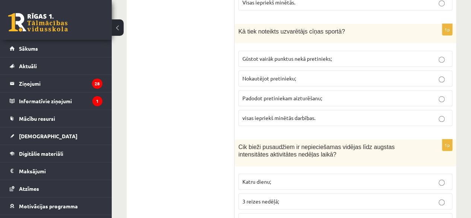
click at [377, 110] on label "visas iepriekš minētās darbības." at bounding box center [345, 118] width 214 height 16
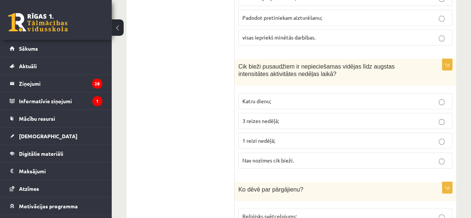
scroll to position [3199, 0]
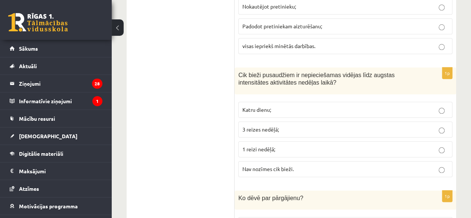
click at [283, 106] on p "Katru dienu;" at bounding box center [345, 110] width 206 height 8
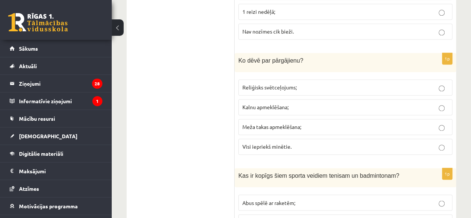
scroll to position [3345, 0]
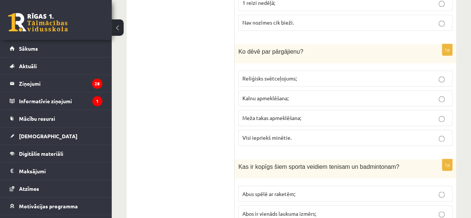
click at [291, 114] on span "Meža takas apmeklēšana;" at bounding box center [271, 117] width 59 height 7
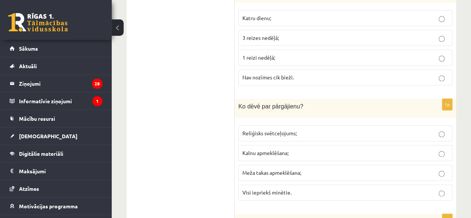
scroll to position [3378, 0]
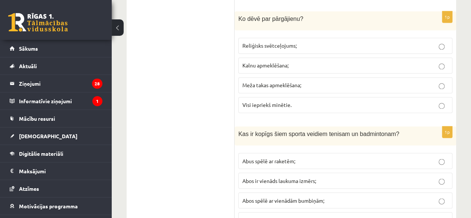
click at [282, 157] on span "Abus spēlē ar raketēm;" at bounding box center [268, 160] width 53 height 7
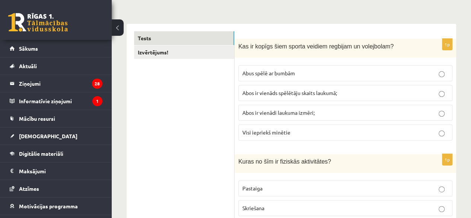
scroll to position [0, 0]
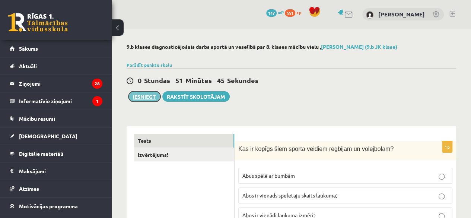
click at [143, 96] on button "Iesniegt" at bounding box center [144, 96] width 32 height 10
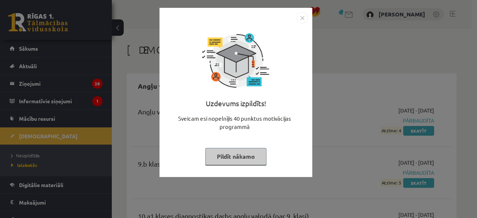
click at [247, 155] on button "Pildīt nākamo" at bounding box center [235, 156] width 61 height 17
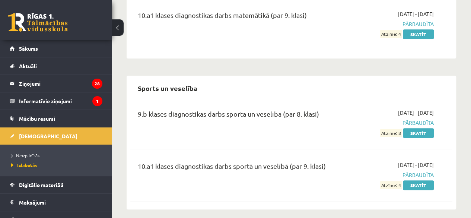
scroll to position [1514, 0]
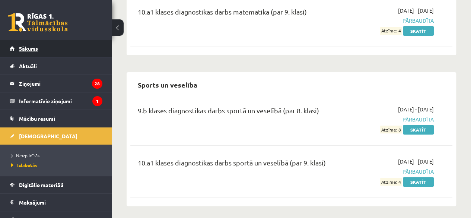
click at [36, 48] on span "Sākums" at bounding box center [28, 48] width 19 height 7
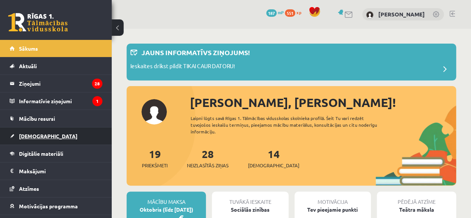
click at [39, 136] on span "[DEMOGRAPHIC_DATA]" at bounding box center [48, 136] width 58 height 7
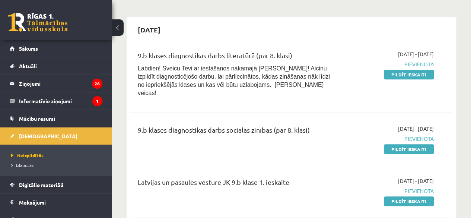
scroll to position [101, 0]
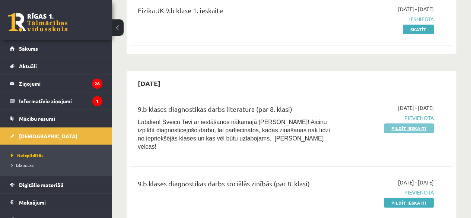
click at [407, 128] on link "Pildīt ieskaiti" at bounding box center [409, 128] width 50 height 10
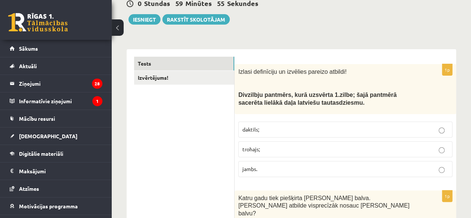
scroll to position [101, 0]
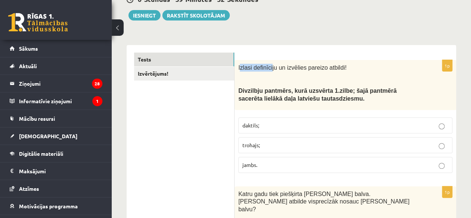
drag, startPoint x: 241, startPoint y: 67, endPoint x: 270, endPoint y: 67, distance: 29.1
click at [270, 67] on span "Izlasi definīciju un izvēlies pareizo atbildi!" at bounding box center [292, 67] width 108 height 6
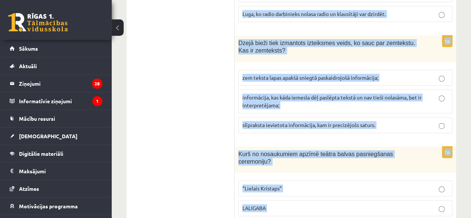
scroll to position [3051, 0]
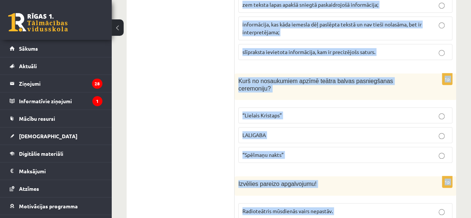
drag, startPoint x: 238, startPoint y: 66, endPoint x: 367, endPoint y: 235, distance: 212.9
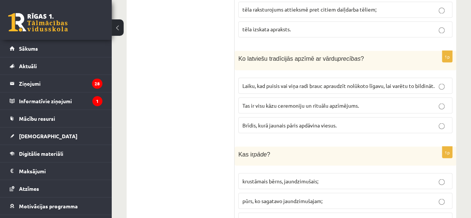
scroll to position [37, 0]
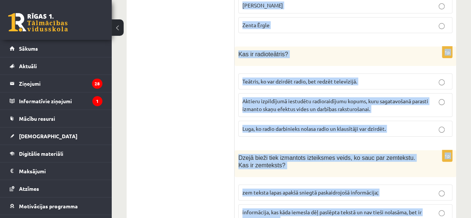
scroll to position [3051, 0]
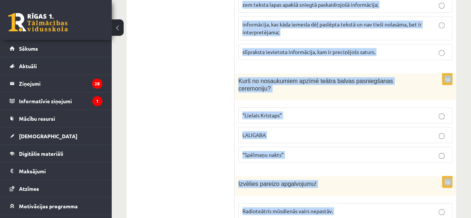
drag, startPoint x: 239, startPoint y: 131, endPoint x: 307, endPoint y: 235, distance: 124.5
copy form "Loremi dolorsitam co adipisci elitsed doeiusm! Temporinc utlabore, etdo magnaal…"
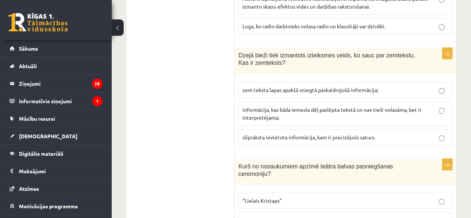
scroll to position [2970, 0]
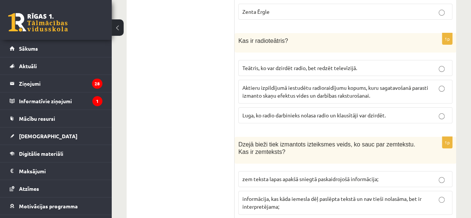
scroll to position [2861, 0]
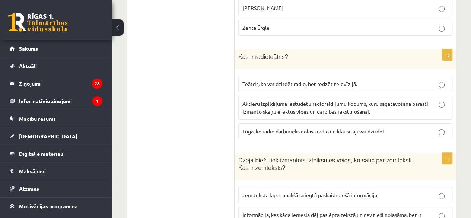
click at [429, 211] on p "informācija, kas kāda iemesla dēļ paslēpta tekstā un nav tieši nolasāma, bet ir…" at bounding box center [345, 219] width 206 height 16
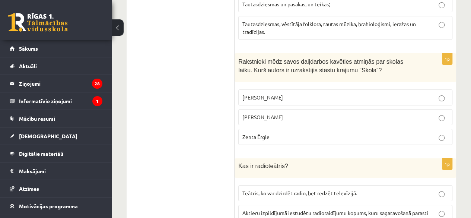
scroll to position [2747, 0]
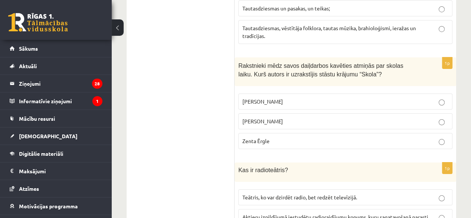
click at [425, 213] on p "Aktieru izpildījumā iestudētu radioraidījumu kopums, kuru sagatavošanā parasti …" at bounding box center [345, 221] width 206 height 16
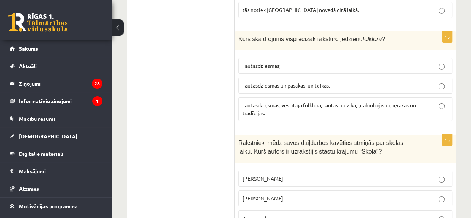
scroll to position [2662, 0]
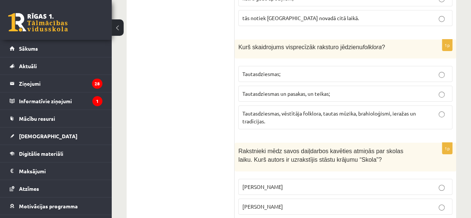
click at [433, 179] on label "Pauls Bankovskis" at bounding box center [345, 187] width 214 height 16
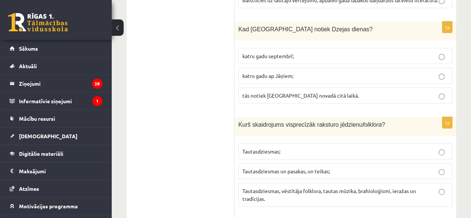
scroll to position [2573, 0]
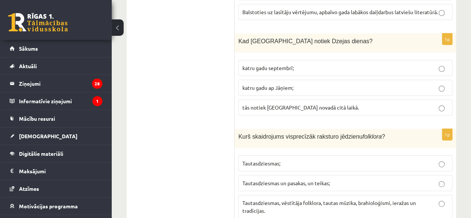
click at [435, 199] on p "Tautasdziesmas, vēstītāja folklora, tautas mūzika, brahioloģismi, ieražas un tr…" at bounding box center [345, 207] width 206 height 16
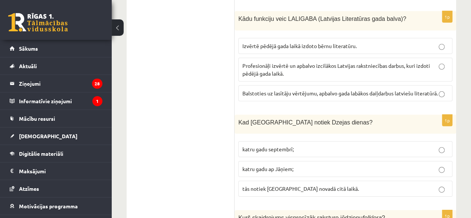
scroll to position [2472, 0]
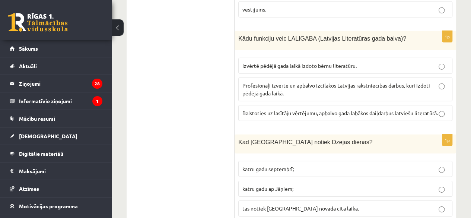
click at [438, 204] on p "tās notiek katrā novadā citā laikā." at bounding box center [345, 208] width 206 height 8
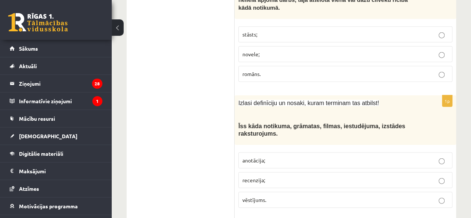
scroll to position [2277, 0]
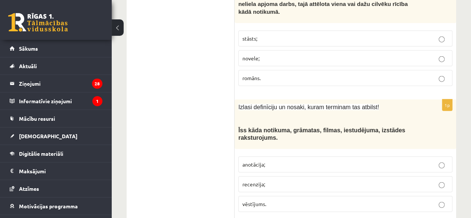
click at [418, 156] on label "anotācija;" at bounding box center [345, 164] width 214 height 16
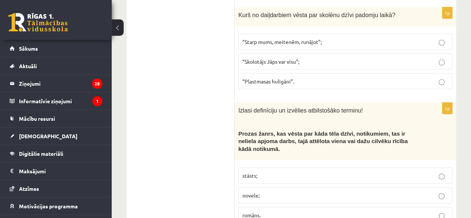
scroll to position [2136, 0]
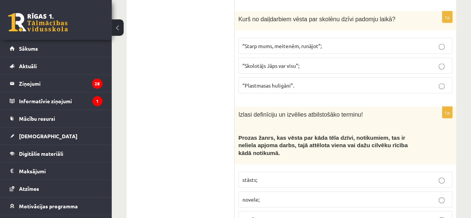
click at [411, 215] on p "romāns." at bounding box center [345, 219] width 206 height 8
click at [431, 176] on p "stāsts;" at bounding box center [345, 180] width 206 height 8
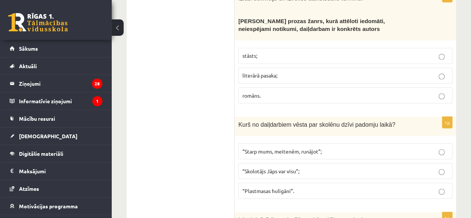
scroll to position [2019, 0]
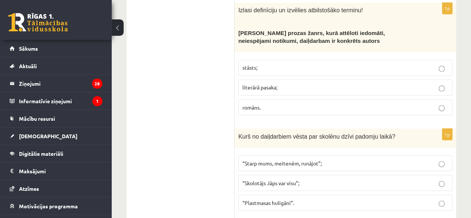
click at [416, 159] on p "“Starp mums, meitenēm, runājot”;" at bounding box center [345, 163] width 206 height 8
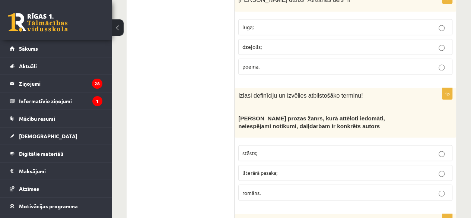
scroll to position [1930, 0]
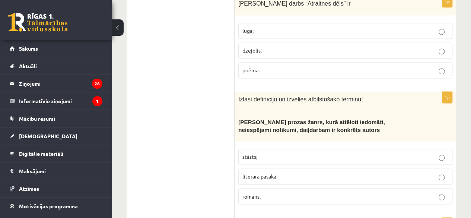
click at [437, 168] on label "literārā pasaka;" at bounding box center [345, 176] width 214 height 16
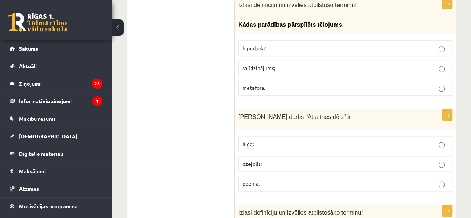
scroll to position [1809, 0]
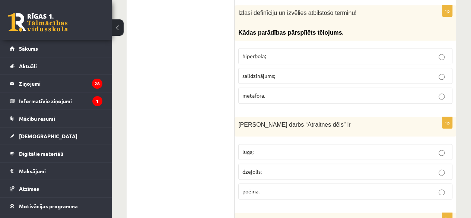
click at [408, 187] on p "poēma." at bounding box center [345, 191] width 206 height 8
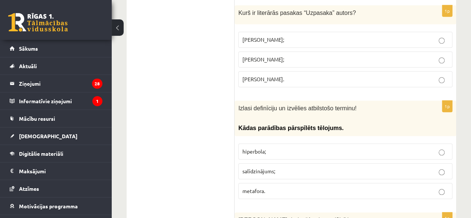
scroll to position [1710, 0]
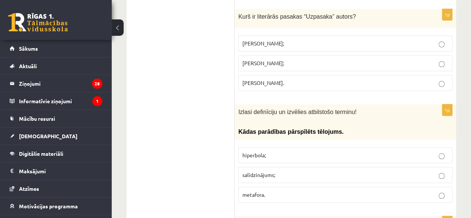
click at [404, 151] on p "hiperbola;" at bounding box center [345, 155] width 206 height 8
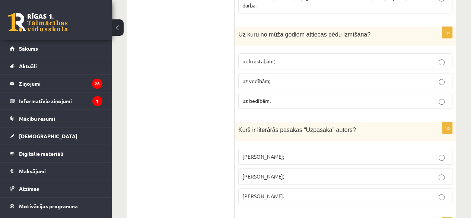
scroll to position [1585, 0]
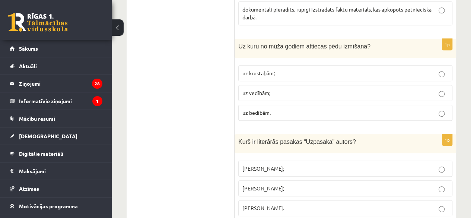
click at [411, 184] on p "Skaidrīte Kaldupe;" at bounding box center [345, 188] width 206 height 8
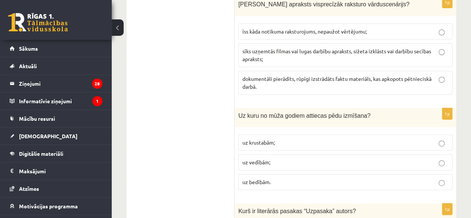
scroll to position [1508, 0]
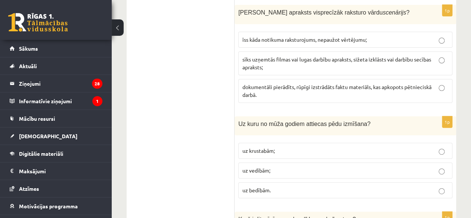
click at [429, 166] on p "uz vedībām;" at bounding box center [345, 170] width 206 height 8
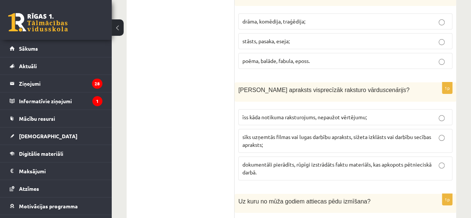
scroll to position [1434, 0]
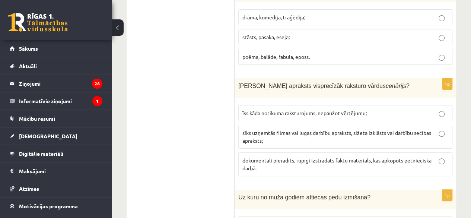
click at [421, 129] on p "sīks uzņemtās filmas vai lugas darbību apraksts, sižeta izklāsts vai darbību se…" at bounding box center [345, 137] width 206 height 16
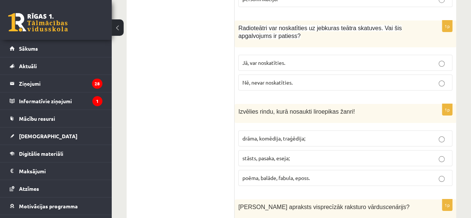
scroll to position [1309, 0]
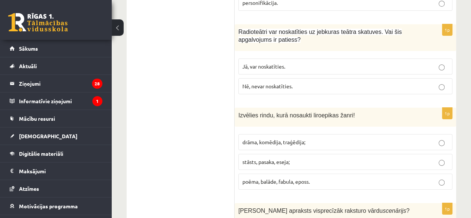
click at [431, 138] on p "drāma, komēdija, traģēdija;" at bounding box center [345, 142] width 206 height 8
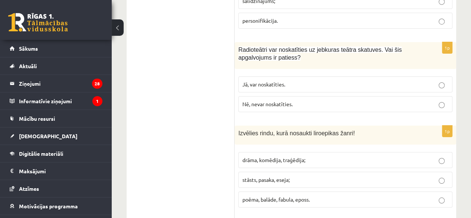
scroll to position [1299, 0]
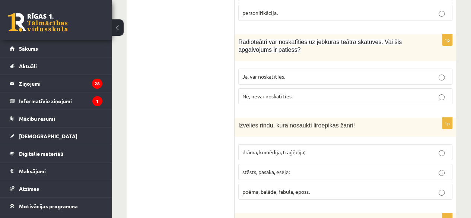
click at [401, 88] on label "Nē, nevar noskatīties." at bounding box center [345, 96] width 214 height 16
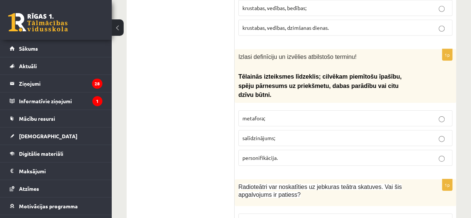
scroll to position [1146, 0]
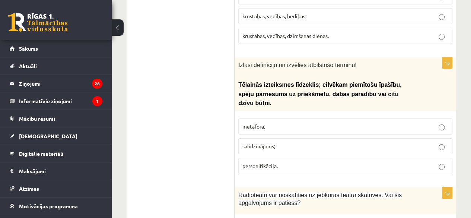
drag, startPoint x: 399, startPoint y: 140, endPoint x: 461, endPoint y: 86, distance: 81.6
click at [411, 162] on p "personifikācija." at bounding box center [345, 166] width 206 height 8
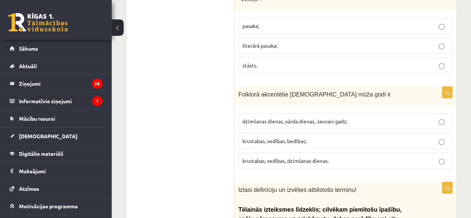
scroll to position [1014, 0]
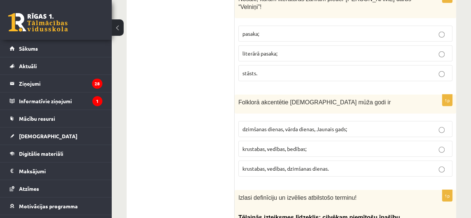
click at [425, 125] on p "dzimšanas dienas, vārda dienas, Jaunais gads;" at bounding box center [345, 129] width 206 height 8
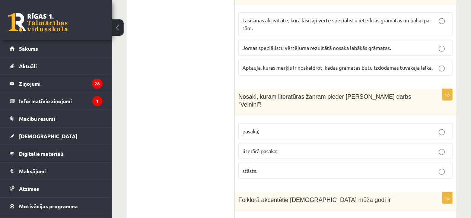
scroll to position [912, 0]
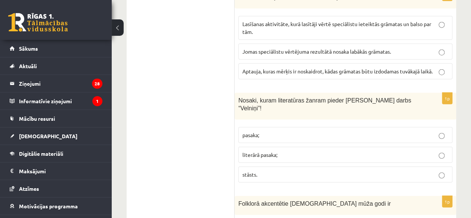
click at [414, 151] on p "literārā pasaka;" at bounding box center [345, 155] width 206 height 8
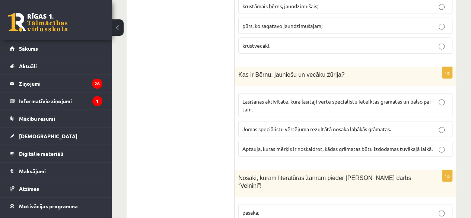
scroll to position [819, 0]
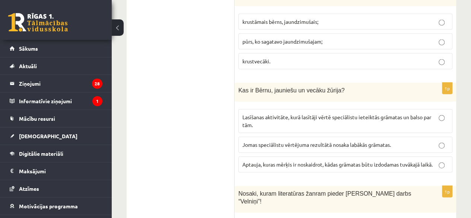
click at [419, 113] on p "Lasīšanas aktivitāte, kurā lasītāji vērtē speciālistu ieteiktās grāmatas un bal…" at bounding box center [345, 121] width 206 height 16
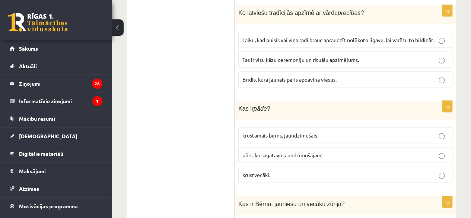
scroll to position [698, 0]
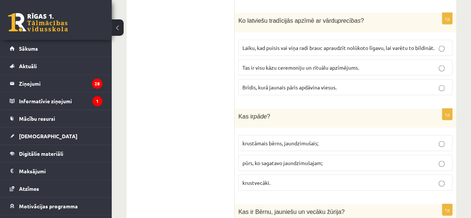
click at [425, 159] on p "pūrs, ko sagatavo jaundzimušajam;" at bounding box center [345, 163] width 206 height 8
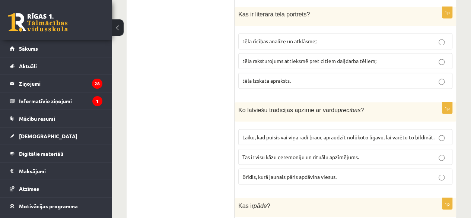
scroll to position [585, 0]
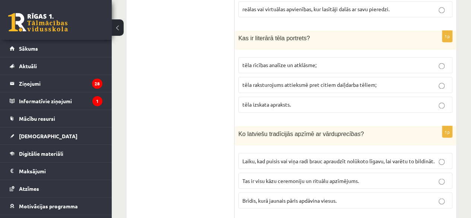
click at [430, 157] on p "Laiku, kad puisis vai viņa radi brauc apraudzīt nolūkoto līgavu, lai varētu to …" at bounding box center [345, 161] width 206 height 8
click at [419, 81] on p "tēla raksturojums attieksmē pret citiem daiļdarba tēliem;" at bounding box center [345, 85] width 206 height 8
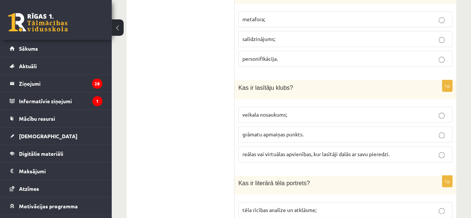
scroll to position [436, 0]
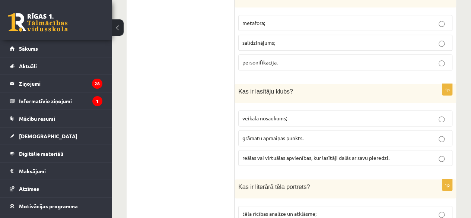
click at [434, 154] on p "reālas vai virtuālas apvienības, kur lasītāji dalās ar savu pieredzi." at bounding box center [345, 158] width 206 height 8
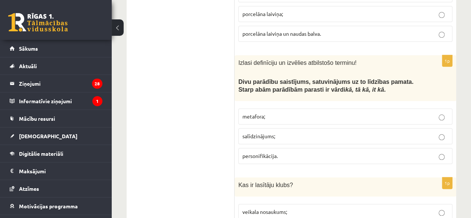
scroll to position [323, 0]
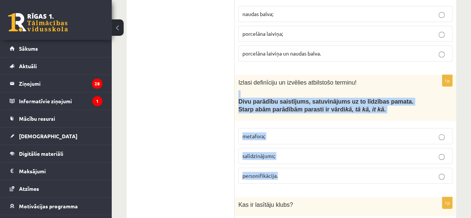
drag, startPoint x: 412, startPoint y: 163, endPoint x: 461, endPoint y: 59, distance: 114.9
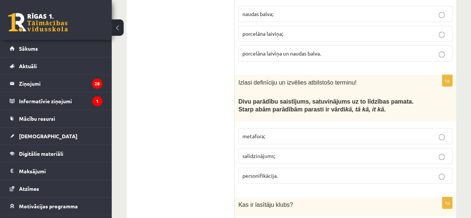
click at [410, 172] on p "personifikācija." at bounding box center [345, 176] width 206 height 8
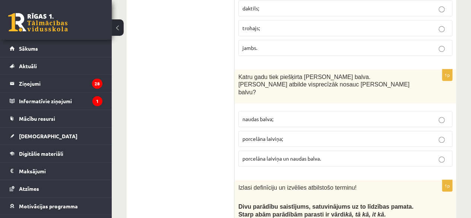
scroll to position [214, 0]
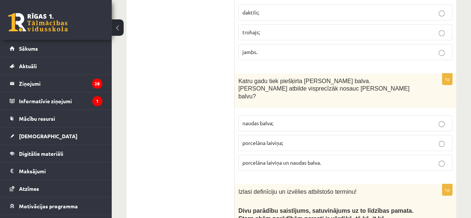
click at [423, 155] on label "porcelāna laiviņa un naudas balva." at bounding box center [345, 163] width 214 height 16
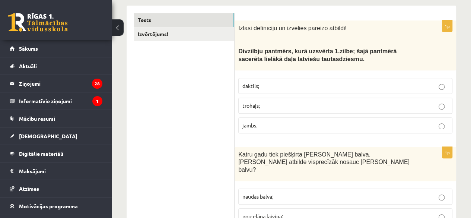
scroll to position [109, 0]
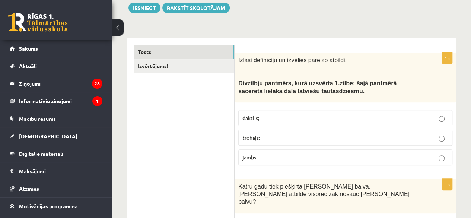
click at [399, 143] on label "trohajs;" at bounding box center [345, 138] width 214 height 16
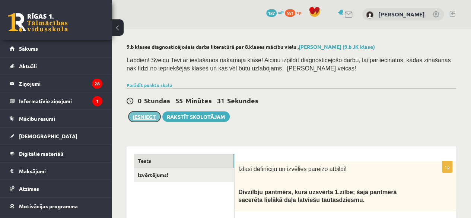
click at [139, 115] on button "Iesniegt" at bounding box center [144, 116] width 32 height 10
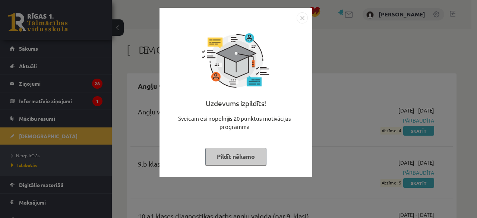
click at [245, 155] on button "Pildīt nākamo" at bounding box center [235, 156] width 61 height 17
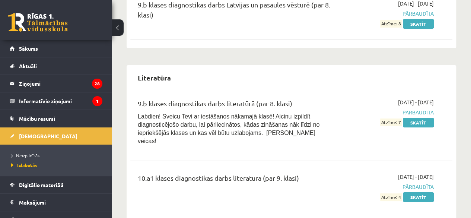
scroll to position [1302, 0]
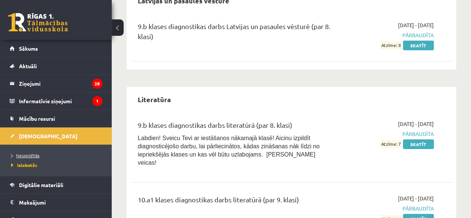
click at [33, 152] on span "Neizpildītās" at bounding box center [25, 155] width 28 height 6
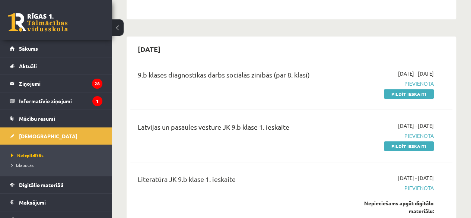
scroll to position [146, 0]
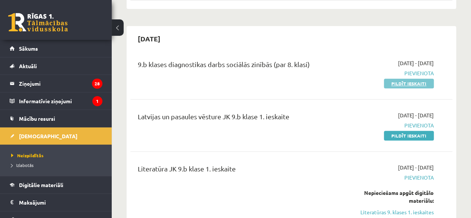
click at [400, 84] on link "Pildīt ieskaiti" at bounding box center [409, 84] width 50 height 10
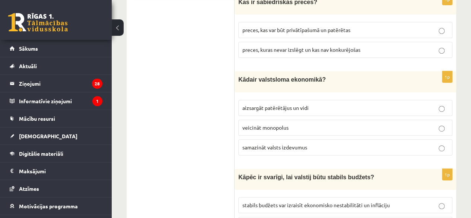
scroll to position [94, 0]
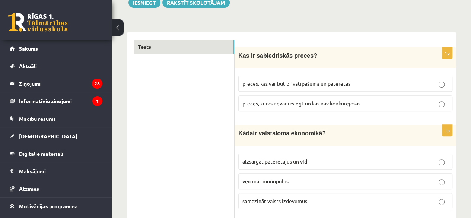
click at [238, 54] on div "Kas ir sabiedriskās preces?" at bounding box center [346, 57] width 222 height 21
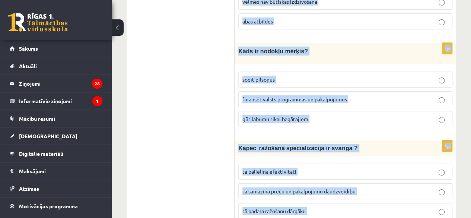
scroll to position [2712, 0]
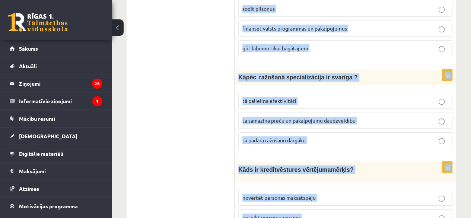
drag, startPoint x: 239, startPoint y: 54, endPoint x: 346, endPoint y: 235, distance: 210.2
copy form "Kas ir sabiedriskās preces? preces, kas var būt privātīpašumā un patērētas prec…"
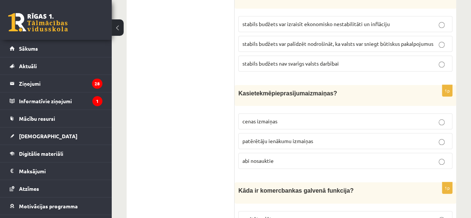
scroll to position [0, 0]
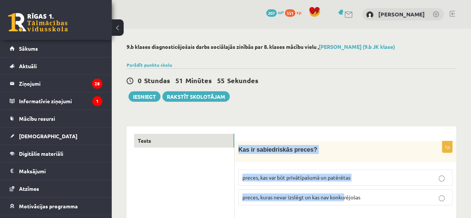
drag, startPoint x: 240, startPoint y: 149, endPoint x: 346, endPoint y: 209, distance: 121.6
click at [346, 209] on div "1p Kas ir sabiedriskās preces? preces, kas var būt privātīpašumā un patērētas p…" at bounding box center [346, 176] width 222 height 70
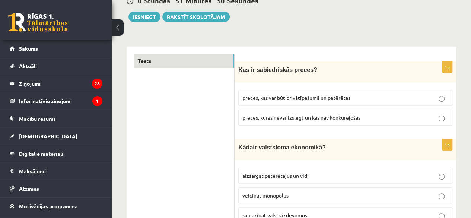
scroll to position [98, 0]
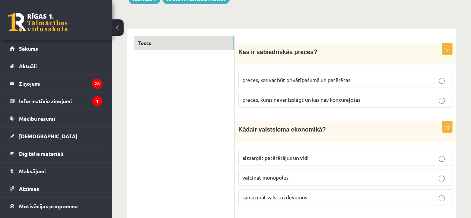
click at [261, 100] on span "preces, kuras nevar izslēgt un kas nav konkurējošas" at bounding box center [301, 99] width 118 height 7
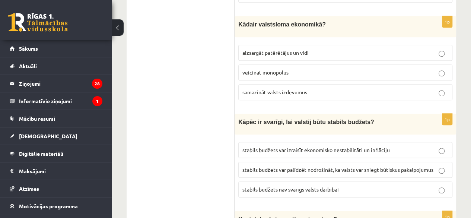
scroll to position [199, 0]
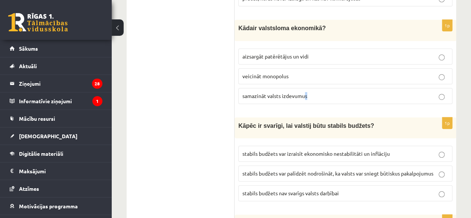
drag, startPoint x: 304, startPoint y: 90, endPoint x: 349, endPoint y: 87, distance: 44.8
click at [349, 88] on label "samazināt valsts izdevumus" at bounding box center [345, 96] width 214 height 16
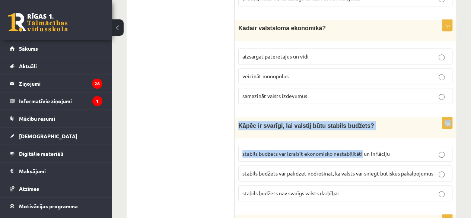
drag, startPoint x: 347, startPoint y: 91, endPoint x: 362, endPoint y: 147, distance: 57.7
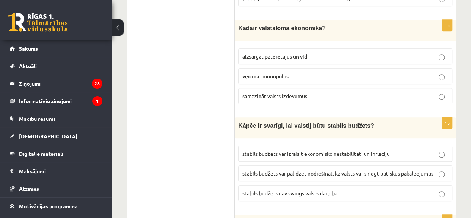
click at [378, 170] on span "stabils budžets var palīdzēt nodrošināt, ka valsts var sniegt būtiskus pakalpoj…" at bounding box center [337, 173] width 191 height 7
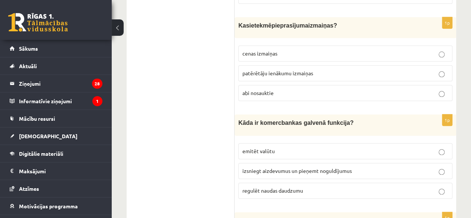
scroll to position [414, 0]
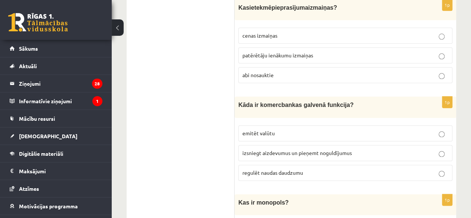
click at [429, 55] on label "patērētāju ienākumu izmaiņas" at bounding box center [345, 55] width 214 height 16
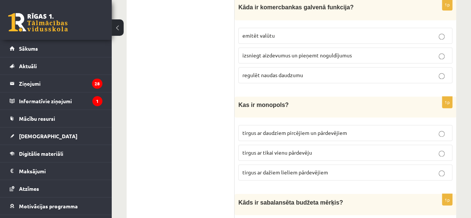
scroll to position [519, 0]
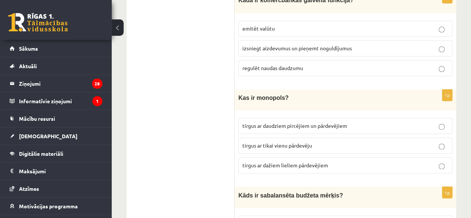
click at [436, 47] on label "izsniegt aizdevumus un pieņemt noguldījumus" at bounding box center [345, 48] width 214 height 16
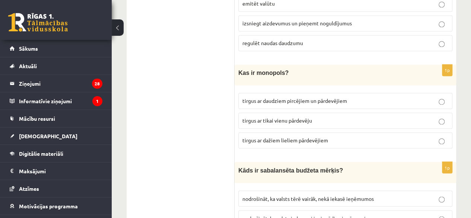
scroll to position [554, 0]
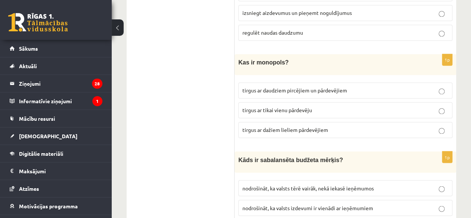
click at [445, 55] on p "1p" at bounding box center [447, 60] width 10 height 12
click at [404, 86] on p "tirgus ar daudziem pircējiem un pārdevējiem" at bounding box center [345, 90] width 206 height 8
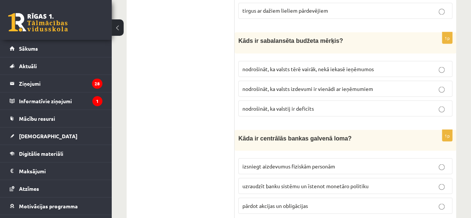
scroll to position [677, 0]
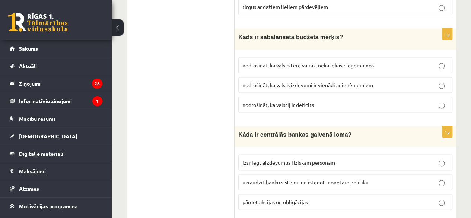
click at [429, 81] on p "nodrošināt, ka valsts izdevumi ir vienādi ar ieņēmumiem" at bounding box center [345, 85] width 206 height 8
click at [427, 178] on p "uzraudzīt banku sistēmu un īstenot monetāro politiku" at bounding box center [345, 182] width 206 height 8
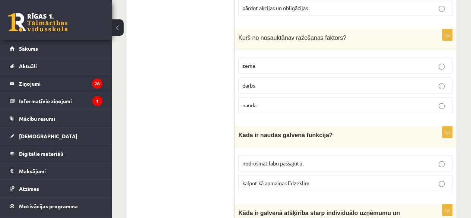
scroll to position [874, 0]
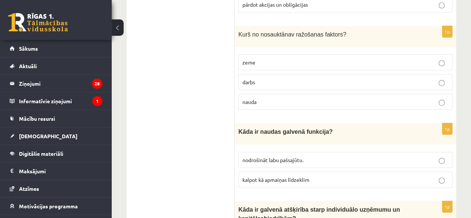
click at [408, 58] on p "zeme" at bounding box center [345, 62] width 206 height 8
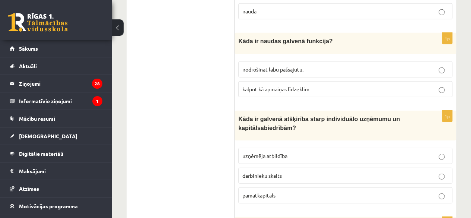
scroll to position [975, 0]
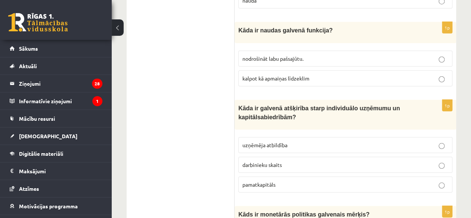
click at [425, 74] on p "kalpot kā apmaiņas līdzeklim" at bounding box center [345, 78] width 206 height 8
click at [404, 141] on p "uzņēmēja atbildība" at bounding box center [345, 145] width 206 height 8
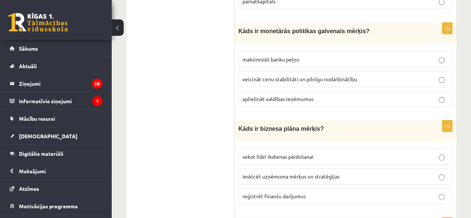
scroll to position [1162, 0]
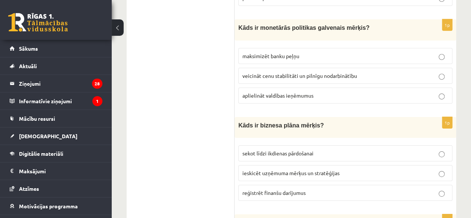
click at [421, 72] on p "veicināt cenu stabilitāti un pilnīgu nodarbinātību" at bounding box center [345, 76] width 206 height 8
click at [408, 169] on p "ieskicēt uzņēmuma mērķus un stratēģijas" at bounding box center [345, 173] width 206 height 8
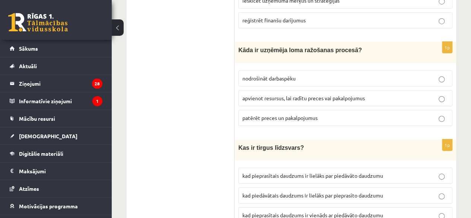
scroll to position [1349, 0]
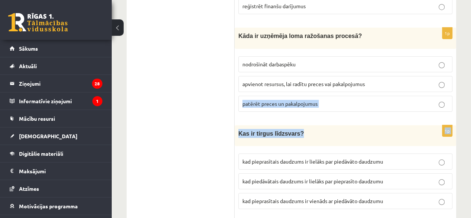
drag, startPoint x: 408, startPoint y: 68, endPoint x: 415, endPoint y: 121, distance: 53.3
click at [415, 121] on form "1p Kas ir sabiedriskās preces? preces, kas var būt privātīpašumā un patērētas p…" at bounding box center [345, 190] width 207 height 2810
click at [415, 125] on div "Kas ir tirgus līdzsvars?" at bounding box center [346, 135] width 222 height 21
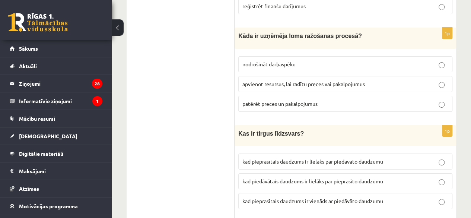
click at [390, 80] on p "apvienot resursus, lai radītu preces vai pakalpojumus" at bounding box center [345, 84] width 206 height 8
click at [386, 158] on p "kad pieprasītais daudzums ir lielāks par piedāvāto daudzumu" at bounding box center [345, 162] width 206 height 8
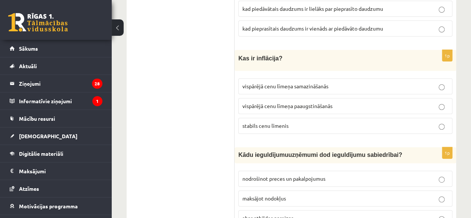
scroll to position [1525, 0]
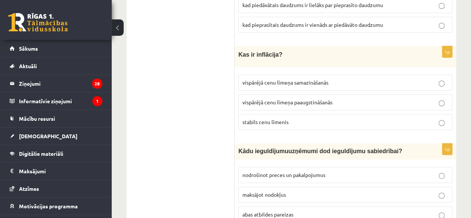
click at [417, 98] on p "vispārējā cenu līmeņa paaugstināšanās" at bounding box center [345, 102] width 206 height 8
click at [411, 171] on p "nodrošinot preces un pakalpojumus" at bounding box center [345, 175] width 206 height 8
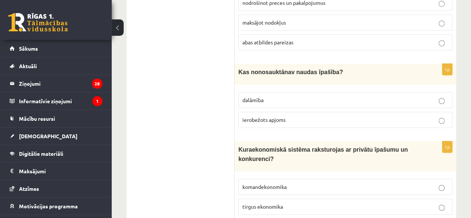
scroll to position [1704, 0]
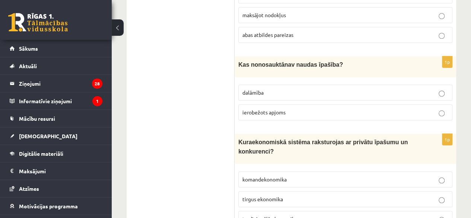
click at [408, 108] on p "ierobežots apjoms" at bounding box center [345, 112] width 206 height 8
click at [405, 215] on p "tradicionālā ekonomika" at bounding box center [345, 219] width 206 height 8
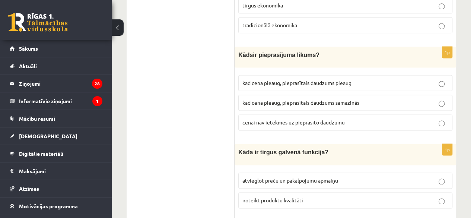
scroll to position [1912, 0]
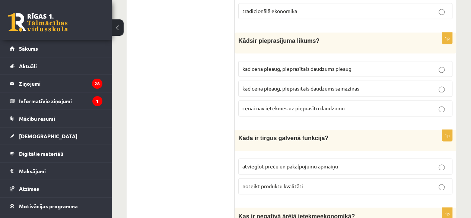
drag, startPoint x: 375, startPoint y: 64, endPoint x: 378, endPoint y: 70, distance: 6.5
click at [378, 80] on label "kad cena pieaug, pieprasītais daudzums samazinās" at bounding box center [345, 88] width 214 height 16
click at [365, 162] on p "atvieglot preču un pakalpojumu apmaiņu" at bounding box center [345, 166] width 206 height 8
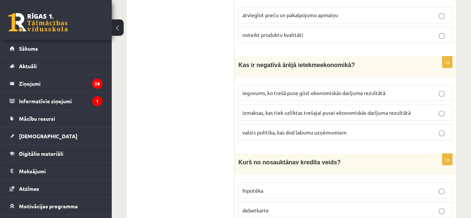
scroll to position [2067, 0]
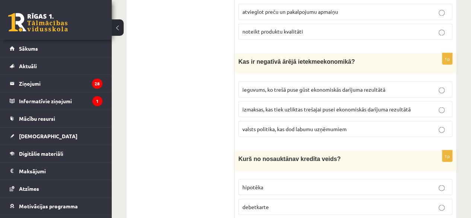
click at [400, 105] on span "izmaksas, kas tiek uzliktas trešajai pusei ekonomiskās darījuma rezultātā" at bounding box center [326, 108] width 168 height 7
click at [403, 203] on p "debetkarte" at bounding box center [345, 207] width 206 height 8
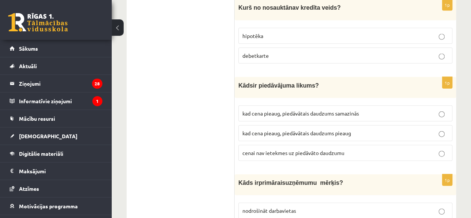
scroll to position [2228, 0]
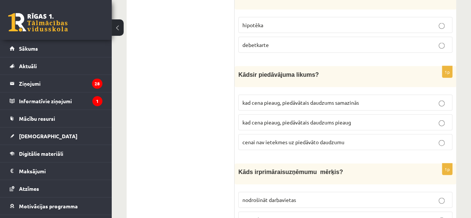
click at [396, 99] on p "kad cena pieaug, piedāvātais daudzums samazinās" at bounding box center [345, 103] width 206 height 8
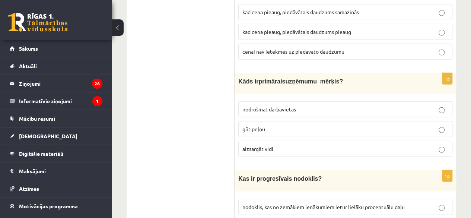
scroll to position [2358, 0]
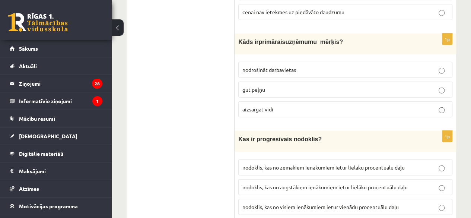
click at [372, 66] on p "nodrošināt darbavietas" at bounding box center [345, 70] width 206 height 8
click at [394, 203] on span "nodoklis, kas no visiem ienākumiem ietur vienādu procentuālu daļu" at bounding box center [320, 206] width 156 height 7
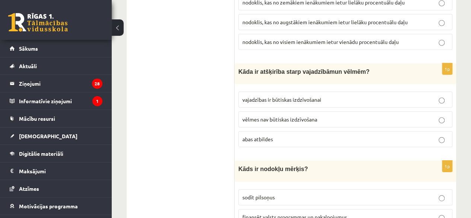
scroll to position [2530, 0]
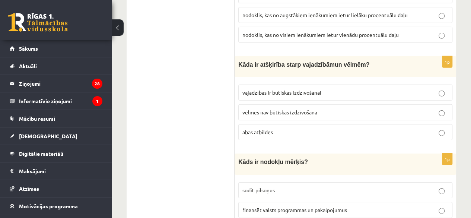
click at [374, 124] on label "abas atbildes" at bounding box center [345, 132] width 214 height 16
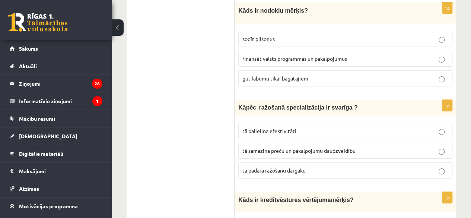
scroll to position [2685, 0]
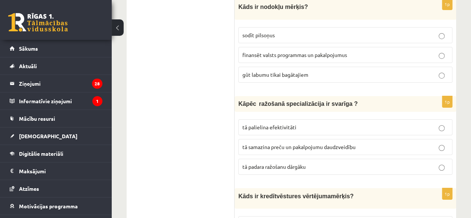
click at [375, 47] on label "finansēt valsts programmas un pakalpojumus" at bounding box center [345, 55] width 214 height 16
click at [374, 139] on label "tā samazina preču un pakalpojumu daudzveidību" at bounding box center [345, 147] width 214 height 16
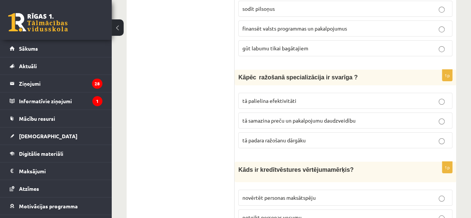
click at [416, 190] on label "novērtēt personas maksātspēju" at bounding box center [345, 198] width 214 height 16
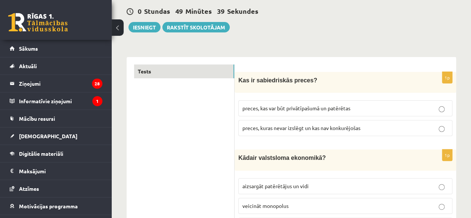
scroll to position [0, 0]
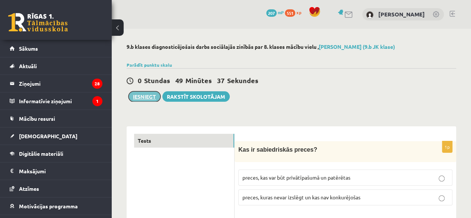
click at [150, 98] on button "Iesniegt" at bounding box center [144, 96] width 32 height 10
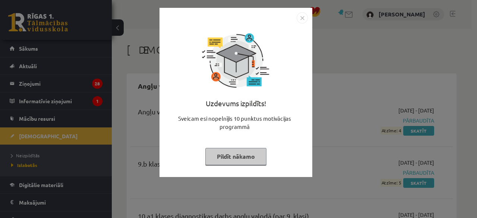
click at [244, 161] on button "Pildīt nākamo" at bounding box center [235, 156] width 61 height 17
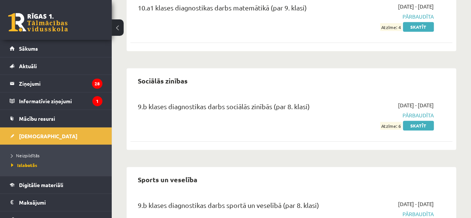
scroll to position [1595, 0]
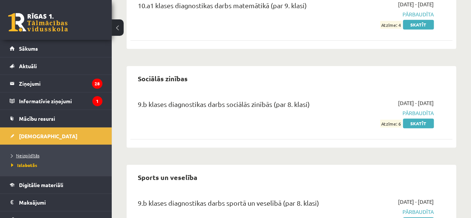
click at [29, 155] on span "Neizpildītās" at bounding box center [25, 155] width 28 height 6
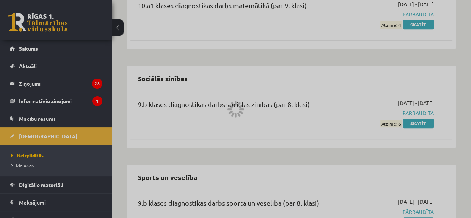
click at [29, 155] on div at bounding box center [235, 109] width 471 height 218
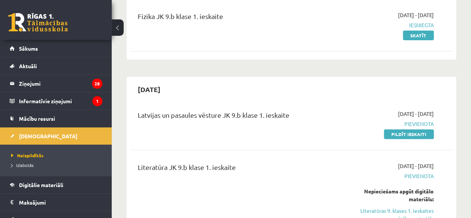
scroll to position [127, 0]
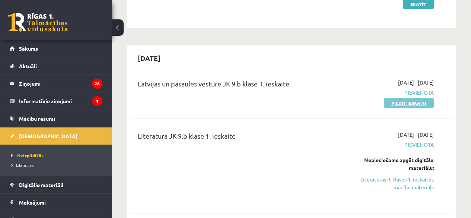
click at [398, 102] on link "Pildīt ieskaiti" at bounding box center [409, 103] width 50 height 10
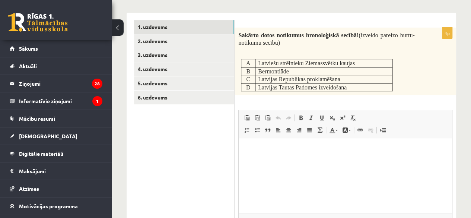
scroll to position [115, 0]
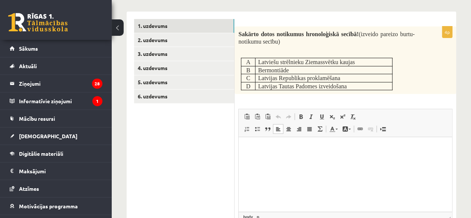
click at [298, 146] on p "Bagātinātā teksta redaktors, wiswyg-editor-user-answer-47024728094240" at bounding box center [345, 149] width 199 height 8
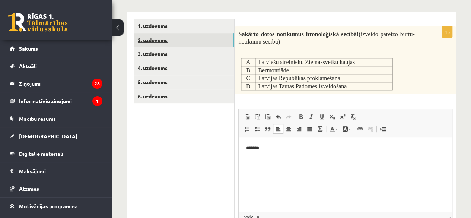
click at [185, 36] on link "2. uzdevums" at bounding box center [184, 40] width 100 height 14
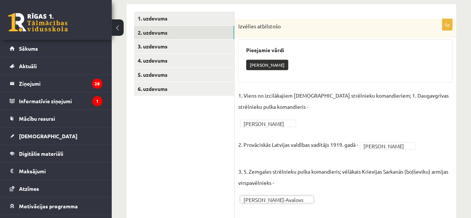
scroll to position [114, 0]
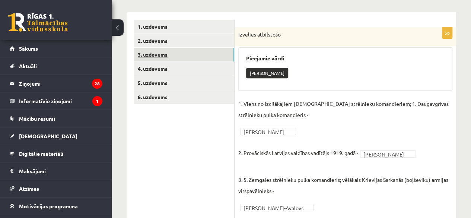
click at [177, 58] on link "3. uzdevums" at bounding box center [184, 55] width 100 height 14
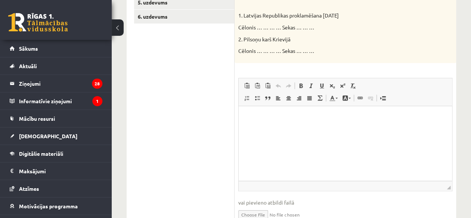
scroll to position [195, 0]
click at [328, 117] on p "Bagātinātā teksta redaktors, wiswyg-editor-user-answer-47024884048880" at bounding box center [345, 117] width 199 height 8
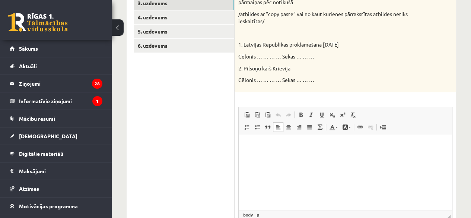
scroll to position [166, 0]
drag, startPoint x: 709, startPoint y: 278, endPoint x: 308, endPoint y: 180, distance: 412.6
click at [308, 157] on html "***" at bounding box center [345, 145] width 213 height 23
click at [264, 147] on p "***" at bounding box center [345, 146] width 199 height 8
click at [287, 157] on html "**********" at bounding box center [345, 145] width 213 height 23
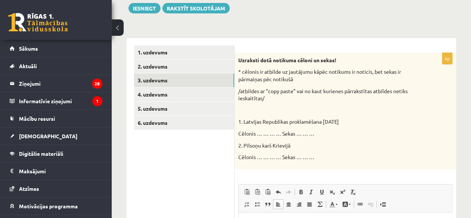
scroll to position [88, 0]
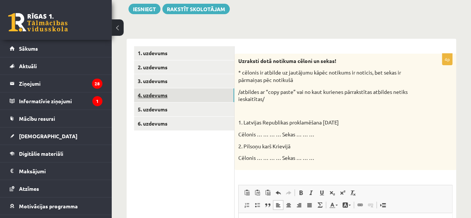
click at [204, 92] on link "4. uzdevums" at bounding box center [184, 95] width 100 height 14
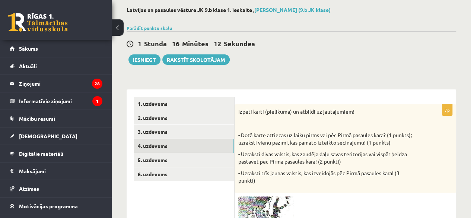
scroll to position [36, 0]
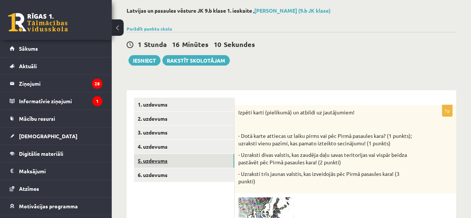
click at [209, 162] on link "5. uzdevums" at bounding box center [184, 161] width 100 height 14
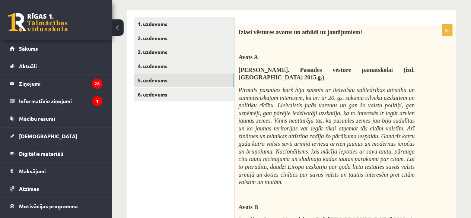
scroll to position [126, 0]
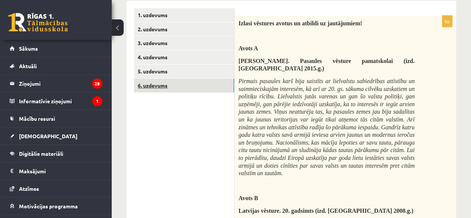
click at [220, 85] on link "6. uzdevums" at bounding box center [184, 86] width 100 height 14
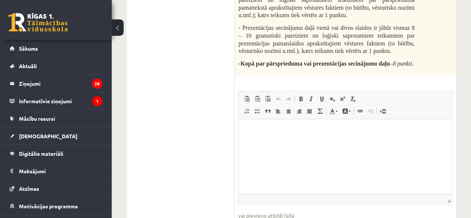
scroll to position [399, 0]
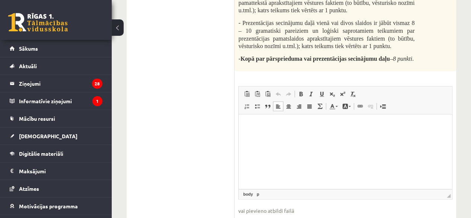
click at [314, 137] on html at bounding box center [345, 125] width 213 height 23
click at [258, 97] on span at bounding box center [257, 94] width 6 height 6
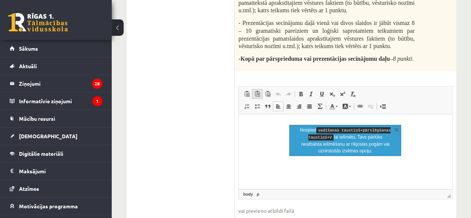
click at [258, 99] on link "Ievietot kā vienkāršu tekstu Klaviatūras saīsne vadīšanas taustiņš+pārslēgšanas…" at bounding box center [257, 94] width 10 height 10
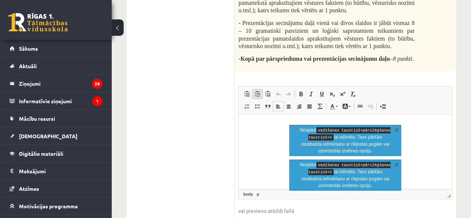
click at [258, 99] on link "Ievietot kā vienkāršu tekstu Klaviatūras saīsne vadīšanas taustiņš+pārslēgšanas…" at bounding box center [257, 94] width 10 height 10
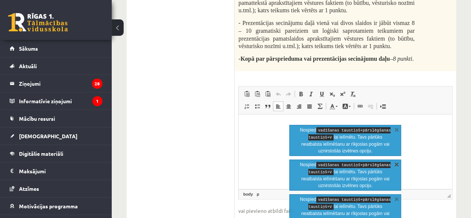
click at [396, 163] on link "X" at bounding box center [396, 163] width 7 height 7
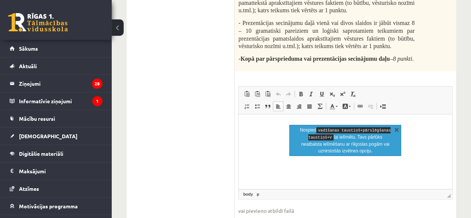
click at [395, 128] on link "X" at bounding box center [396, 129] width 7 height 7
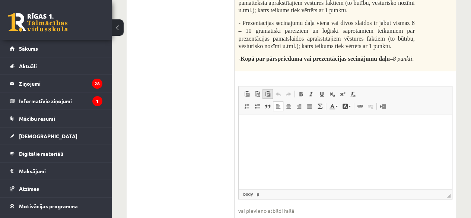
click at [271, 99] on link "Ievietot no Worda" at bounding box center [268, 94] width 10 height 10
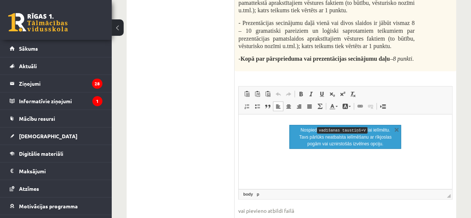
click at [346, 147] on div "Nospied vadīšanas taustiņš+V lai ielīmētu. Tavs pārlūks neatbalsta ielīmēšanu a…" at bounding box center [345, 137] width 112 height 24
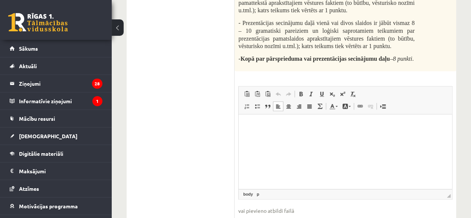
click at [304, 132] on html at bounding box center [345, 125] width 213 height 23
click at [311, 126] on p "Bagātinātā teksta redaktors, wiswyg-editor-user-answer-47024984536480" at bounding box center [345, 126] width 199 height 8
click at [310, 127] on p "Bagātinātā teksta redaktors, wiswyg-editor-user-answer-47024984536480" at bounding box center [345, 126] width 199 height 8
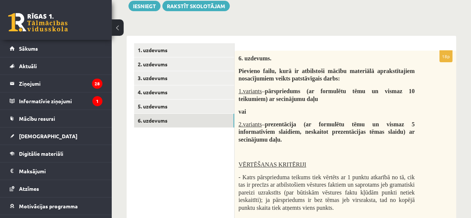
scroll to position [82, 0]
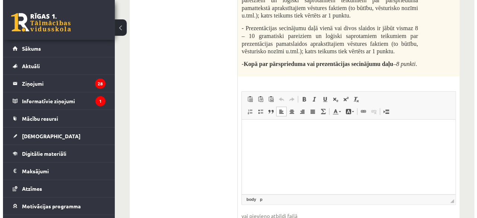
scroll to position [395, 0]
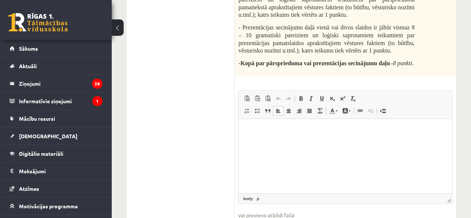
click at [405, 124] on html at bounding box center [345, 130] width 213 height 23
click at [361, 114] on span at bounding box center [360, 111] width 6 height 6
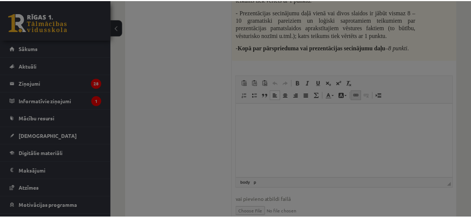
scroll to position [0, 0]
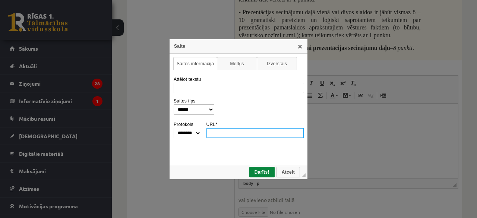
click at [299, 50] on div "Saite" at bounding box center [238, 46] width 138 height 15
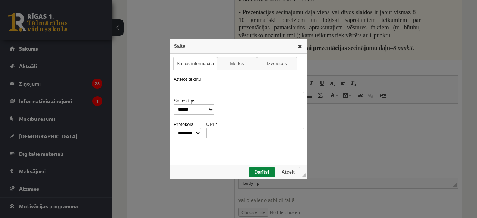
click at [300, 47] on link "X" at bounding box center [300, 46] width 6 height 6
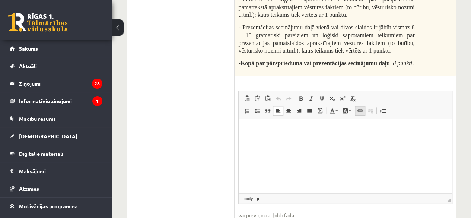
click at [359, 114] on span at bounding box center [360, 111] width 6 height 6
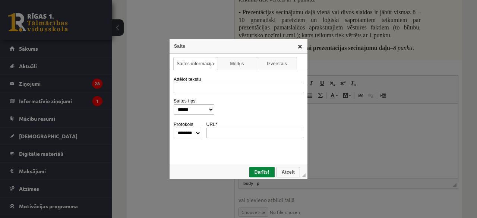
click at [300, 47] on link "X" at bounding box center [300, 46] width 6 height 6
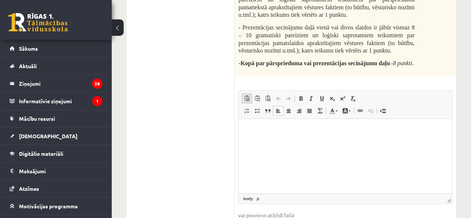
click at [247, 101] on span at bounding box center [247, 98] width 6 height 6
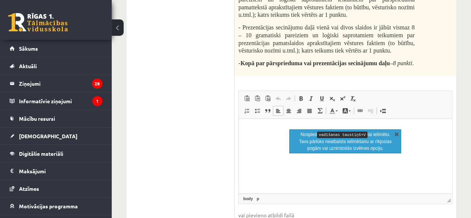
click at [397, 133] on link "X" at bounding box center [396, 133] width 7 height 7
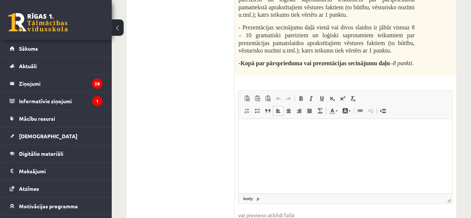
click at [308, 126] on p "Bagātinātā teksta redaktors, wiswyg-editor-user-answer-47024984536480" at bounding box center [345, 130] width 199 height 8
click at [315, 203] on span "◢ Elementa ceļš body p" at bounding box center [345, 198] width 213 height 10
click at [450, 202] on span "◢" at bounding box center [449, 200] width 4 height 4
drag, startPoint x: 689, startPoint y: 325, endPoint x: 422, endPoint y: 147, distance: 321.1
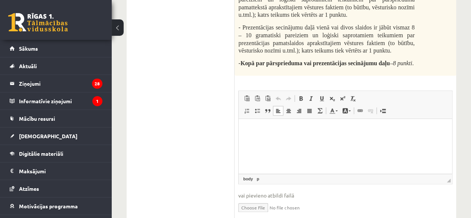
click at [421, 142] on html at bounding box center [345, 130] width 213 height 23
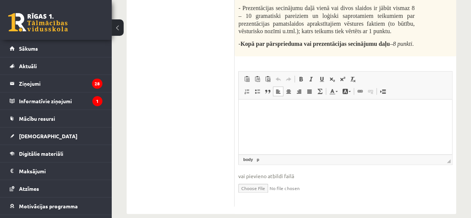
scroll to position [432, 0]
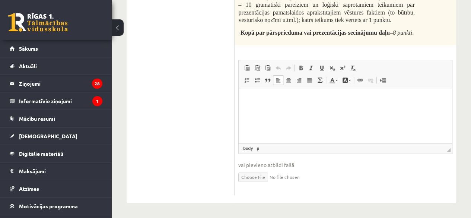
click at [262, 178] on input "file" at bounding box center [345, 176] width 214 height 15
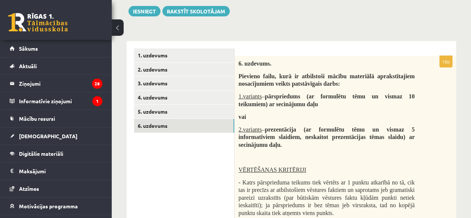
scroll to position [80, 0]
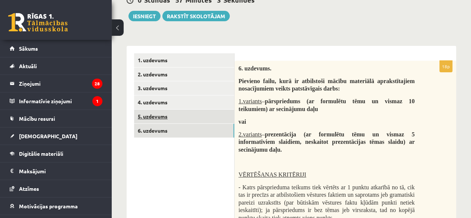
click at [210, 115] on link "5. uzdevums" at bounding box center [184, 116] width 100 height 14
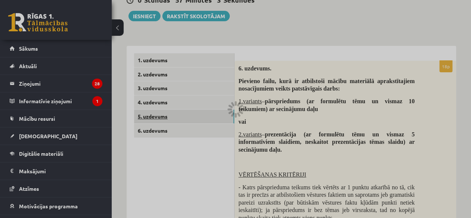
click at [210, 115] on div at bounding box center [235, 109] width 471 height 218
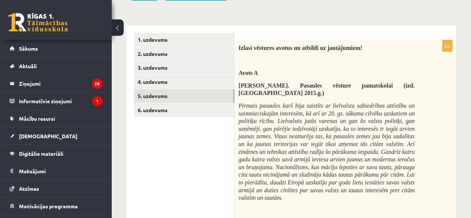
scroll to position [106, 0]
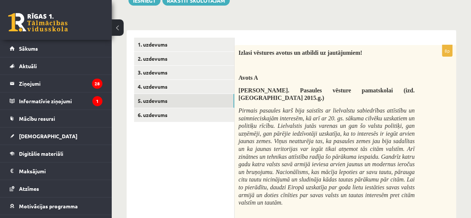
scroll to position [92, 0]
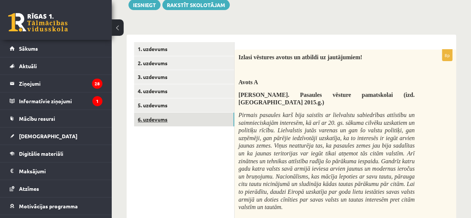
click at [206, 123] on link "6. uzdevums" at bounding box center [184, 119] width 100 height 14
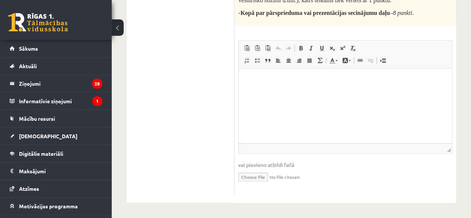
scroll to position [451, 0]
click at [270, 91] on html at bounding box center [345, 80] width 213 height 23
click at [385, 86] on html "**********" at bounding box center [345, 80] width 213 height 23
click at [250, 51] on link "Ielīmēt Klaviatūras saīsne vadīšanas taustiņš+V" at bounding box center [247, 48] width 10 height 10
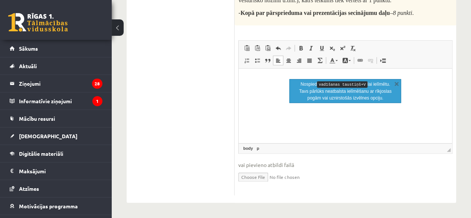
click at [250, 176] on input "file" at bounding box center [345, 176] width 214 height 15
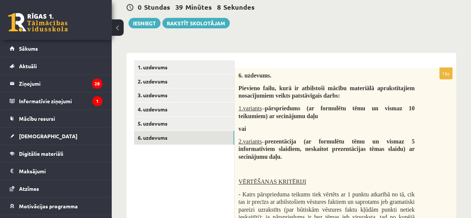
scroll to position [32, 0]
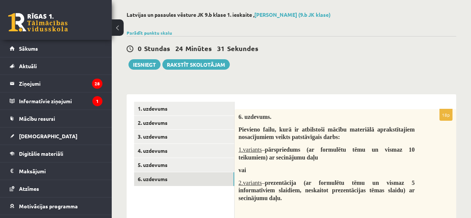
click at [169, 126] on link "2. uzdevums" at bounding box center [184, 123] width 100 height 14
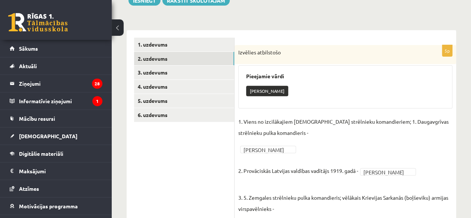
scroll to position [45, 0]
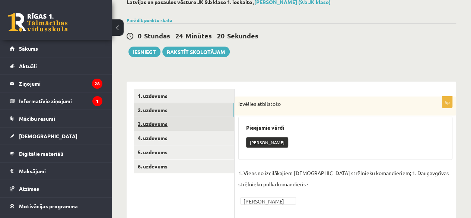
click at [176, 127] on link "3. uzdevums" at bounding box center [184, 124] width 100 height 14
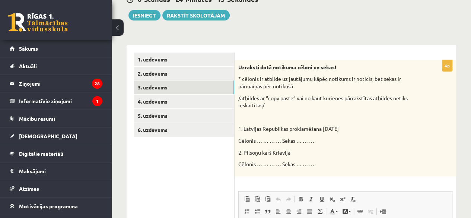
scroll to position [76, 0]
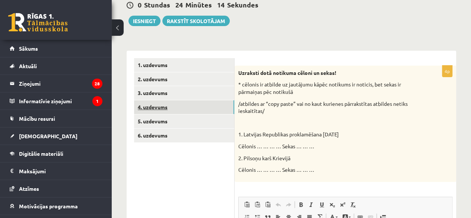
click at [196, 106] on link "4. uzdevums" at bounding box center [184, 107] width 100 height 14
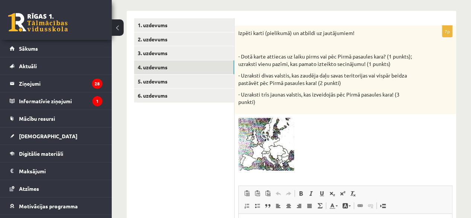
scroll to position [114, 0]
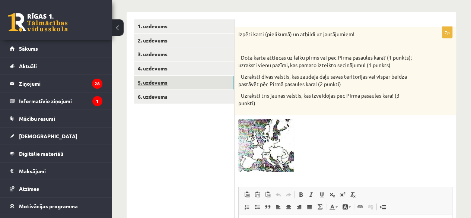
click at [209, 82] on link "5. uzdevums" at bounding box center [184, 83] width 100 height 14
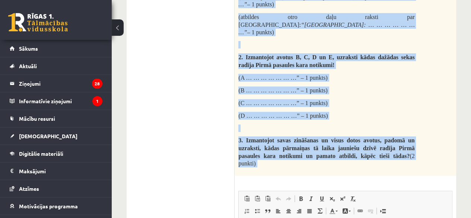
scroll to position [1648, 0]
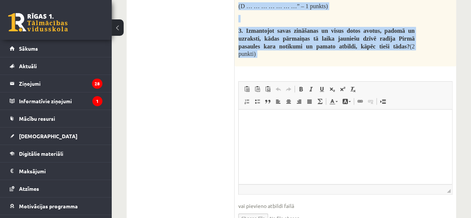
drag, startPoint x: 239, startPoint y: 113, endPoint x: 381, endPoint y: 30, distance: 164.7
copy div "Izlasi vēstures avotus un atbildi uz jautājumiem! Avots A V.Purēns. Pasaules vē…"
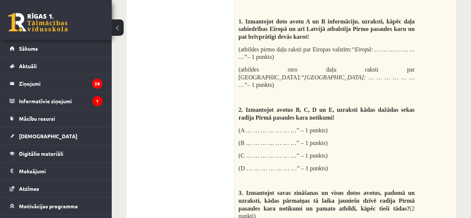
scroll to position [1479, 0]
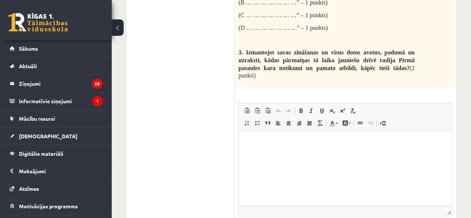
scroll to position [1636, 0]
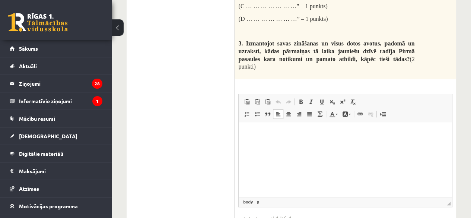
click at [264, 138] on html at bounding box center [345, 133] width 213 height 23
click at [263, 136] on p "**" at bounding box center [345, 134] width 199 height 8
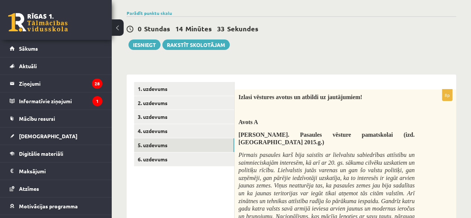
scroll to position [54, 0]
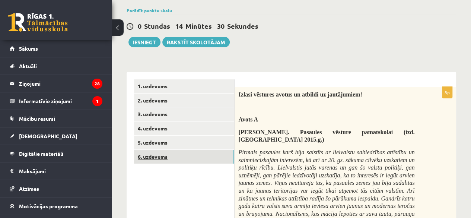
click at [196, 159] on link "6. uzdevums" at bounding box center [184, 157] width 100 height 14
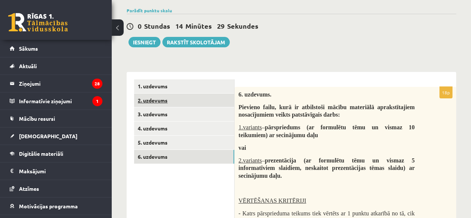
scroll to position [0, 0]
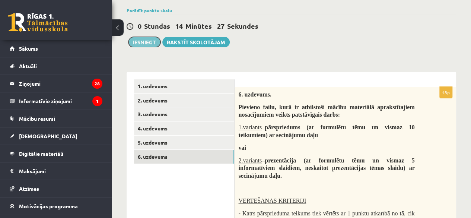
click at [142, 43] on button "Iesniegt" at bounding box center [144, 42] width 32 height 10
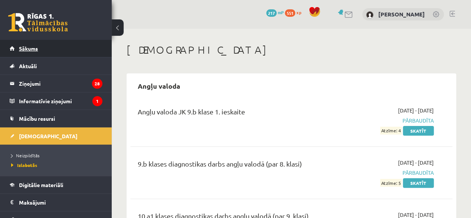
click at [27, 49] on span "Sākums" at bounding box center [28, 48] width 19 height 7
